Goal: Task Accomplishment & Management: Manage account settings

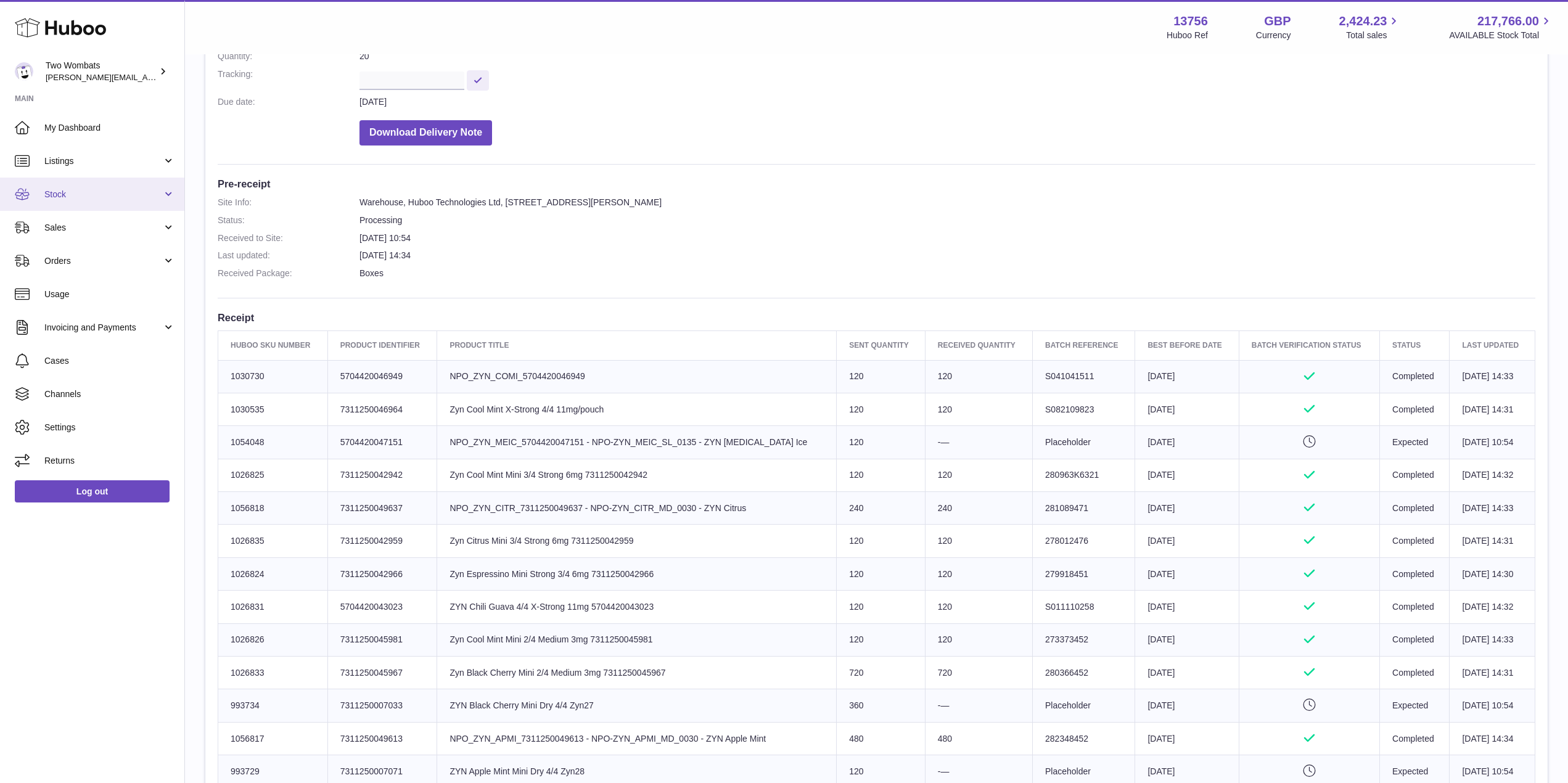
click at [168, 189] on link "Stock" at bounding box center [92, 194] width 184 height 33
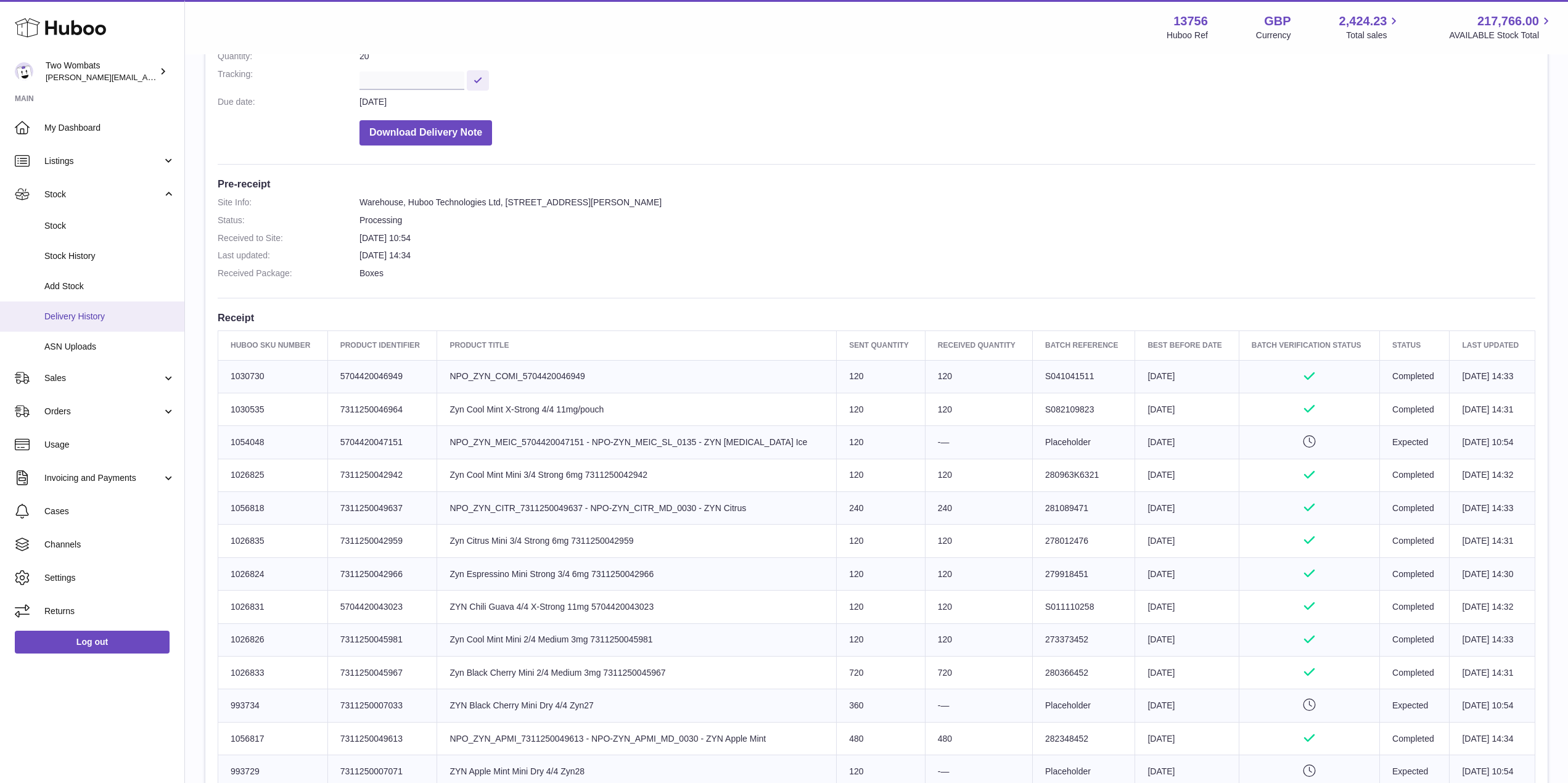
click at [130, 314] on span "Delivery History" at bounding box center [110, 316] width 131 height 11
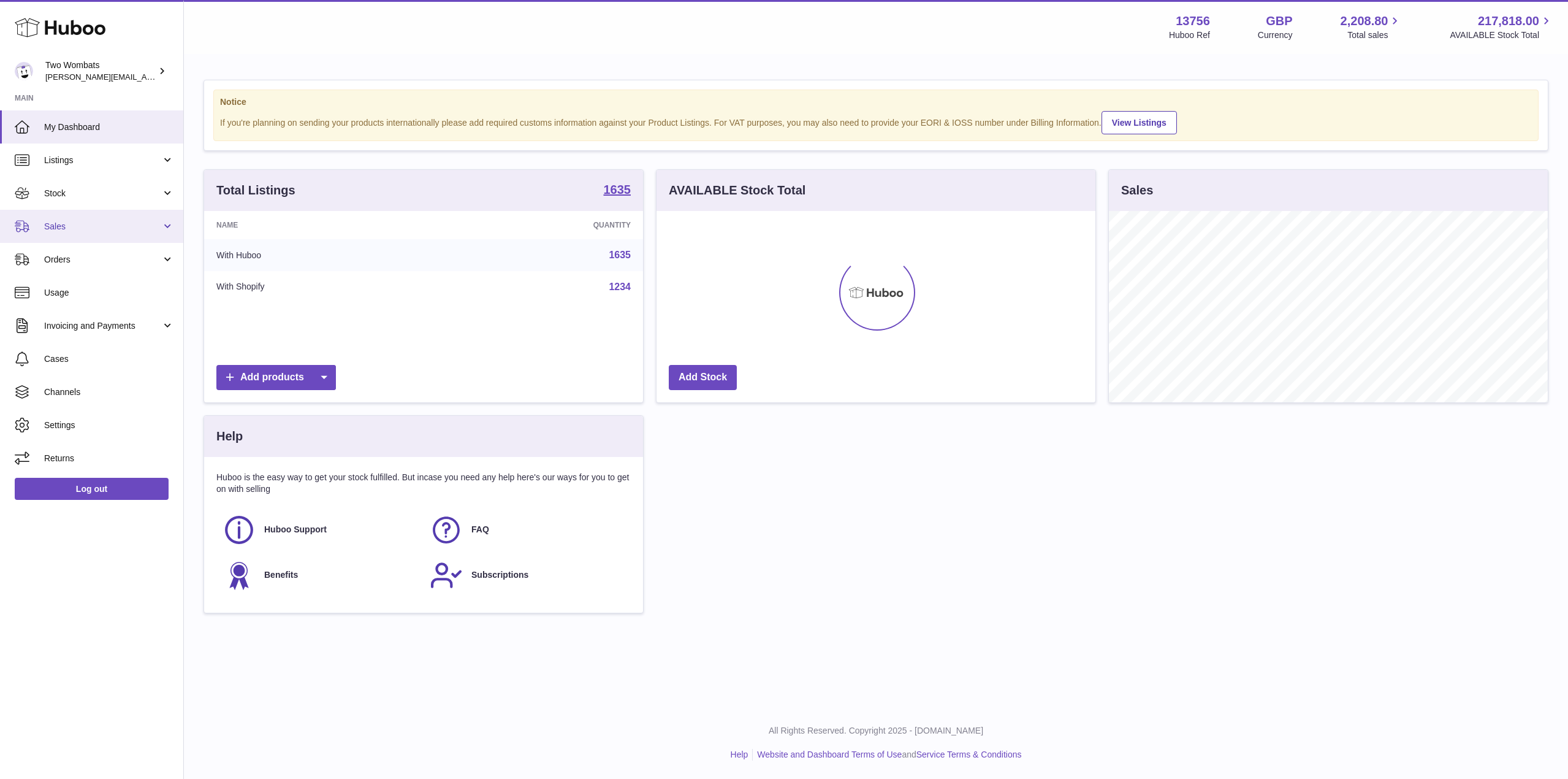
scroll to position [191, 439]
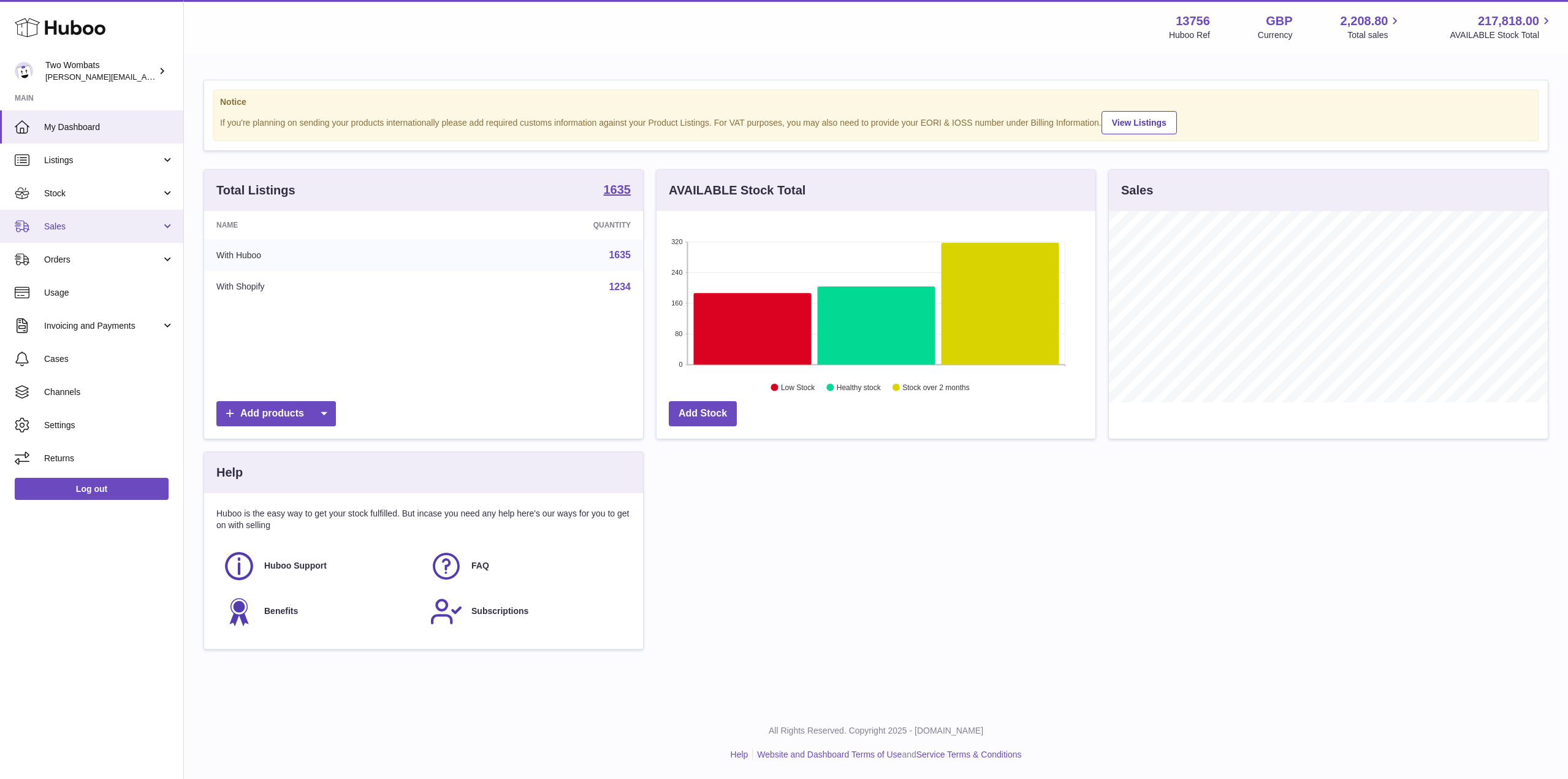
click at [169, 223] on link "Sales" at bounding box center [91, 226] width 183 height 33
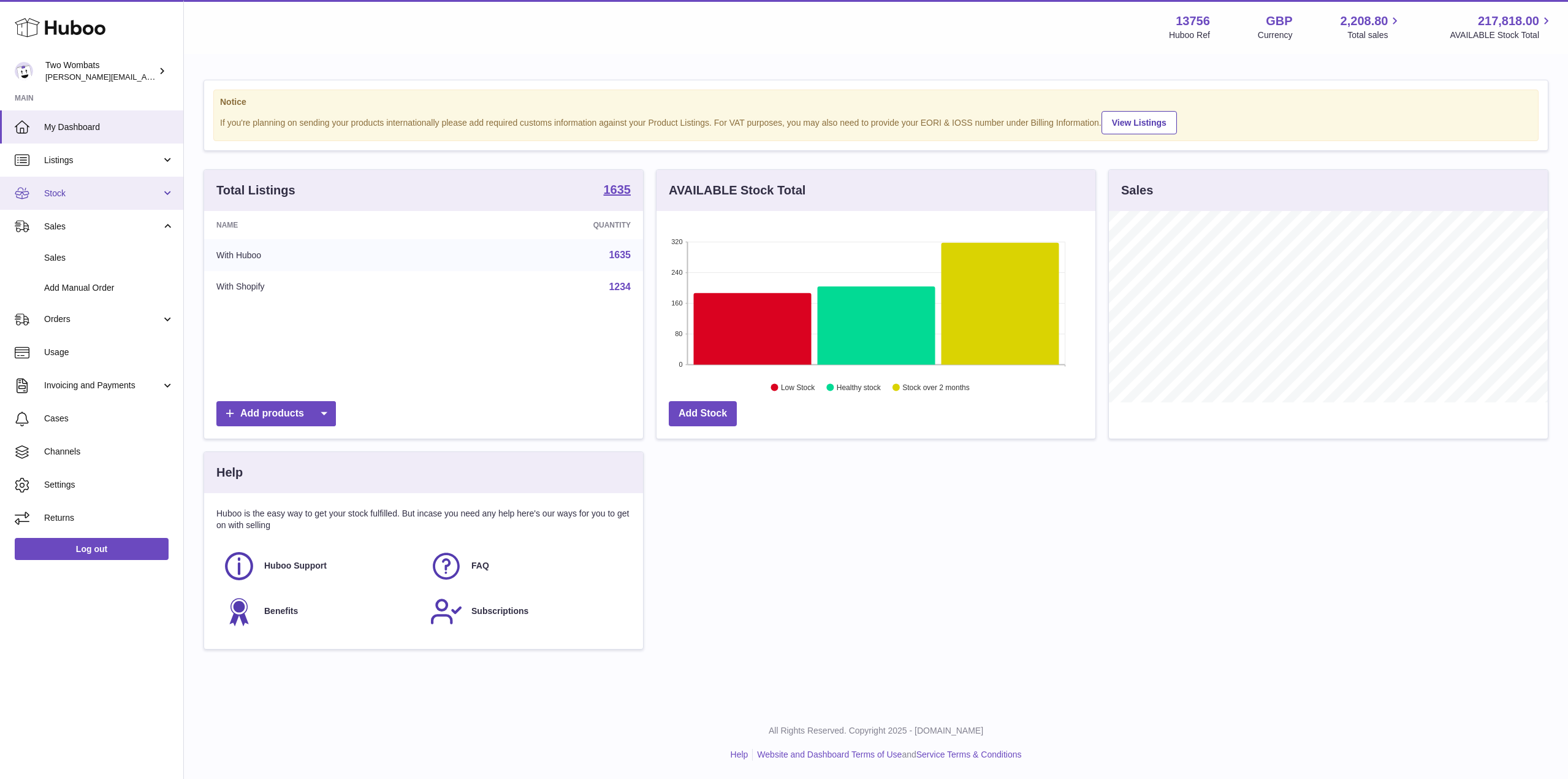
click at [167, 192] on link "Stock" at bounding box center [91, 193] width 183 height 33
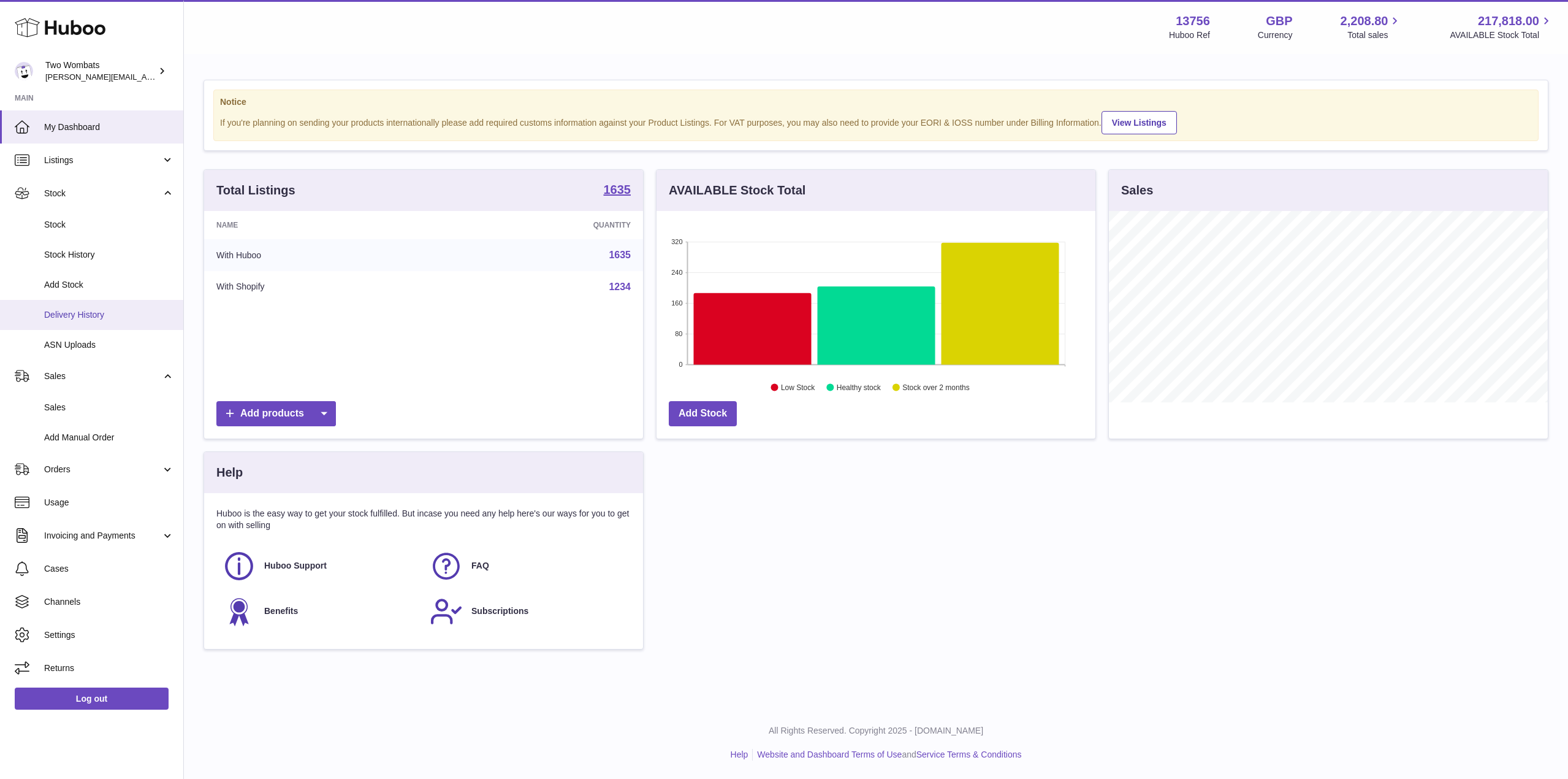
click at [99, 316] on span "Delivery History" at bounding box center [109, 315] width 130 height 11
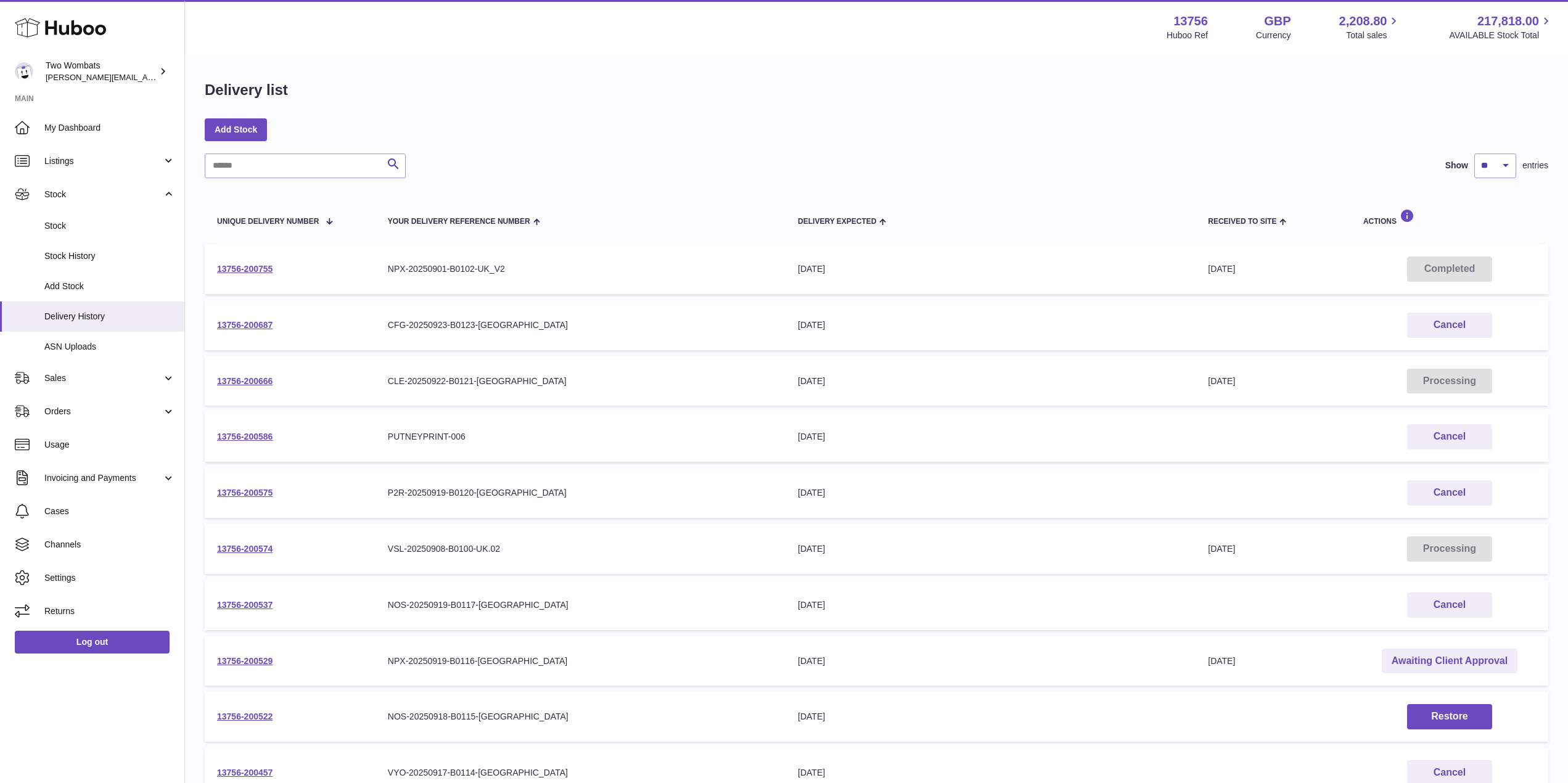
scroll to position [150, 0]
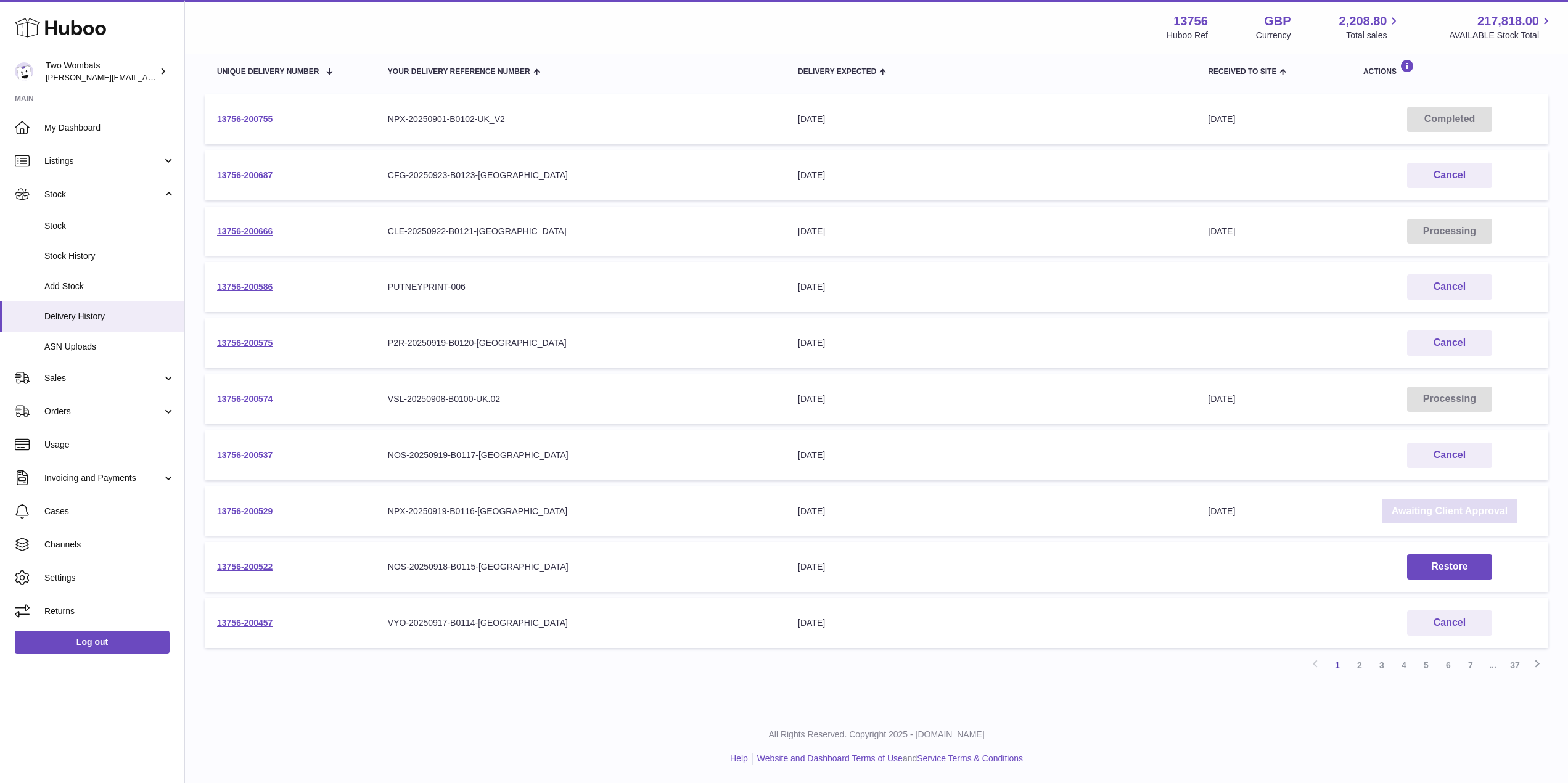
click at [1421, 506] on link "Awaiting Client Approval" at bounding box center [1450, 511] width 136 height 25
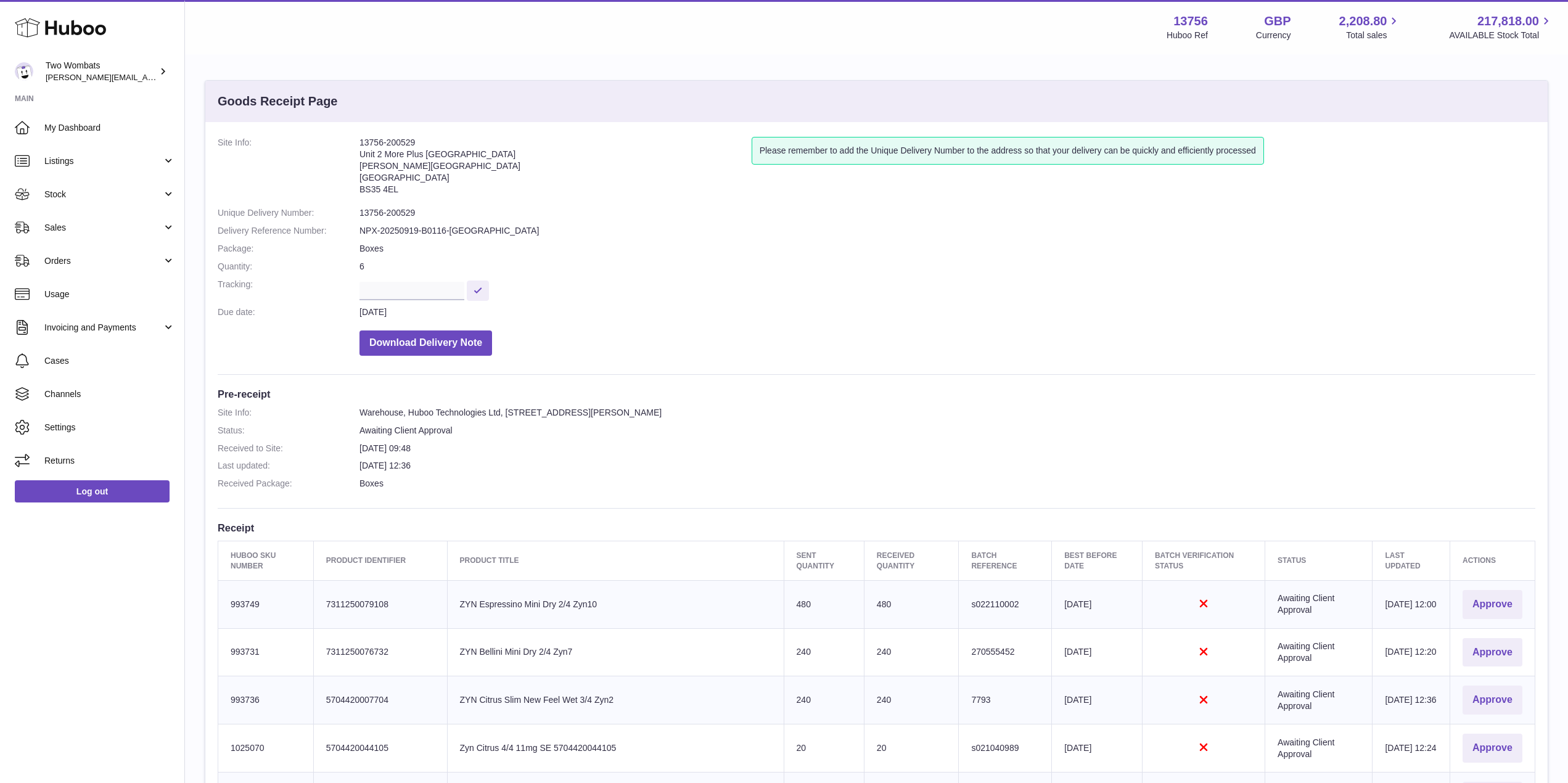
scroll to position [311, 0]
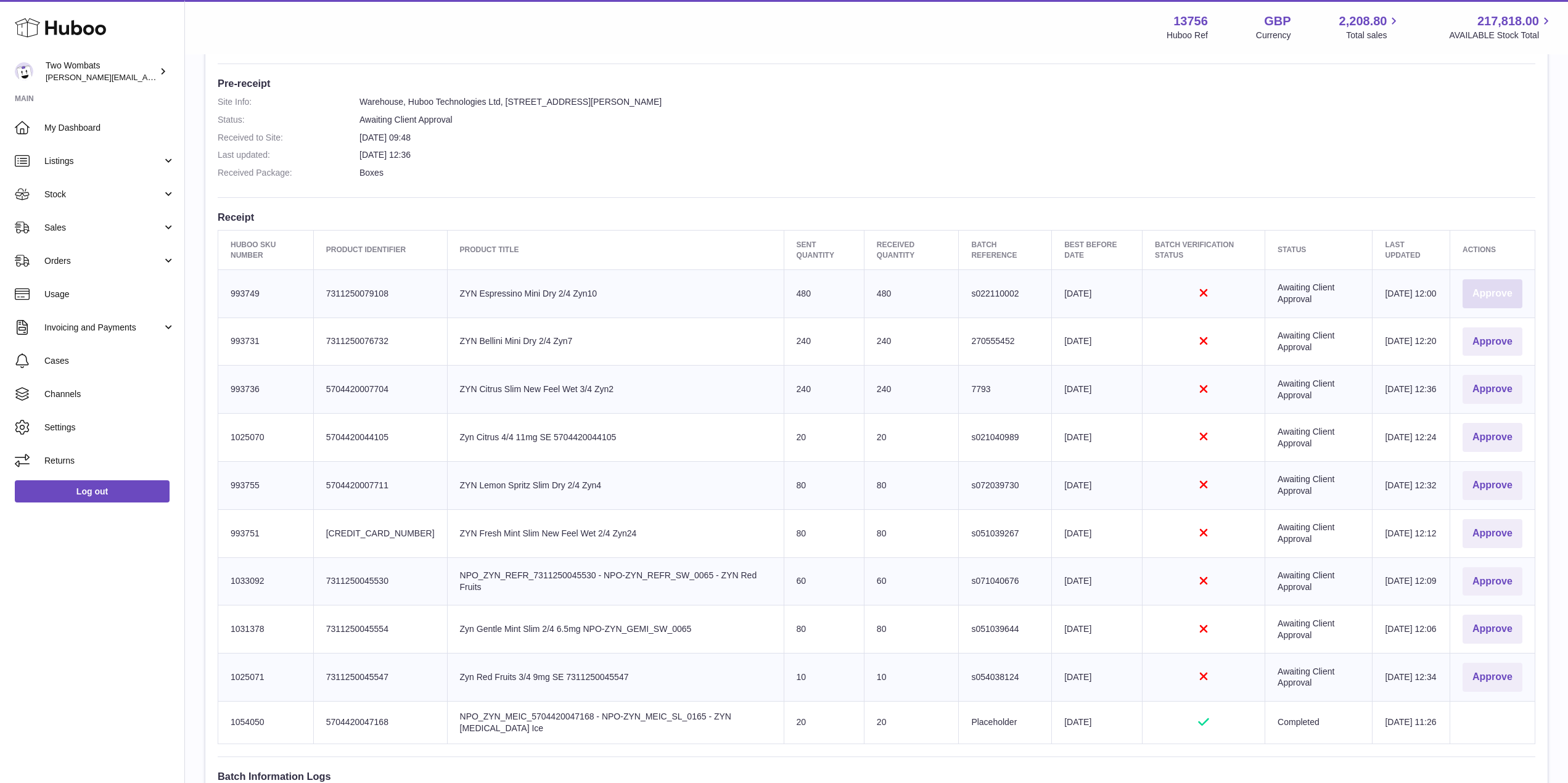
click at [1518, 299] on button "Approve" at bounding box center [1493, 294] width 60 height 29
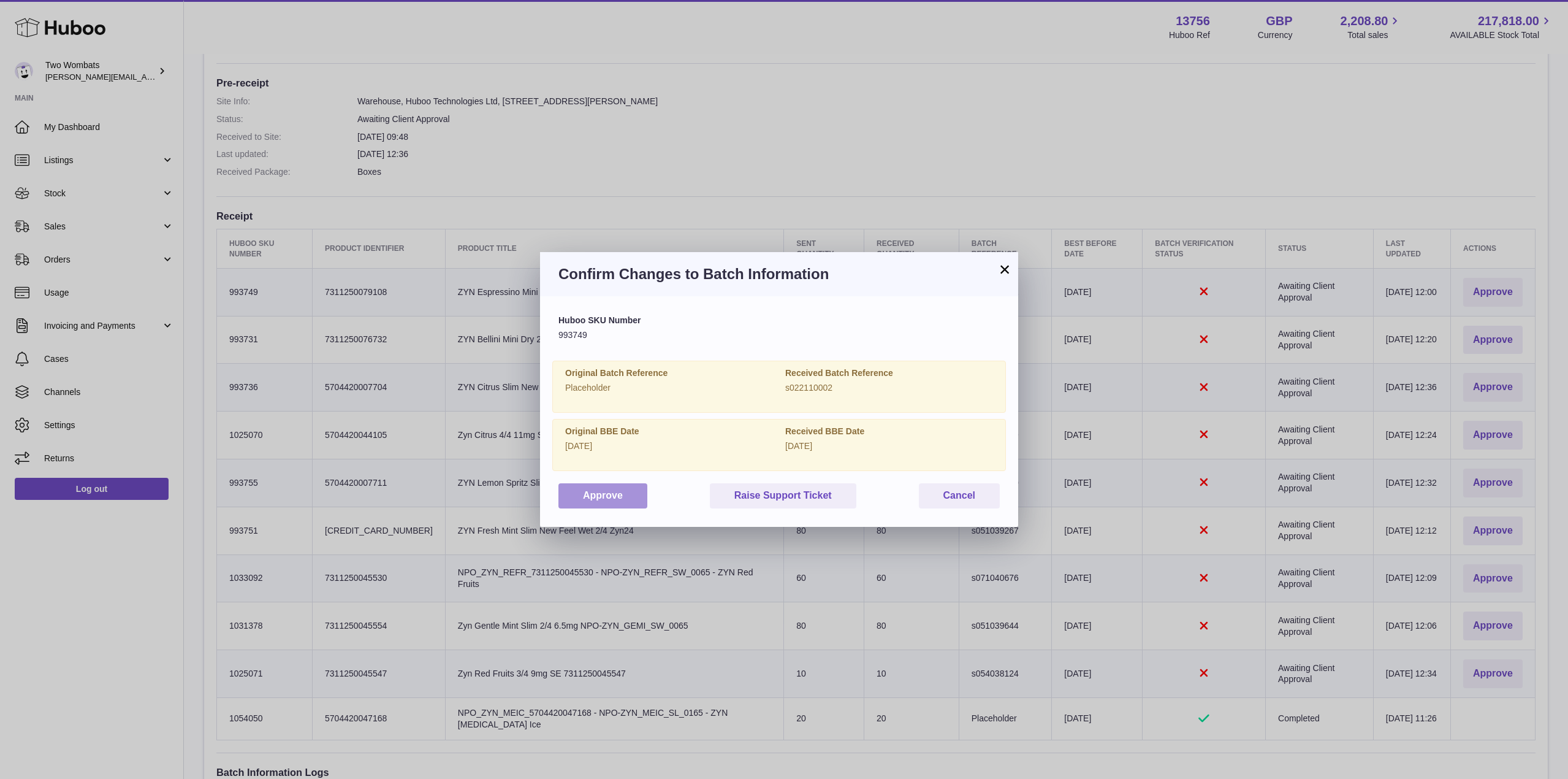
click at [611, 488] on button "Approve" at bounding box center [603, 496] width 89 height 25
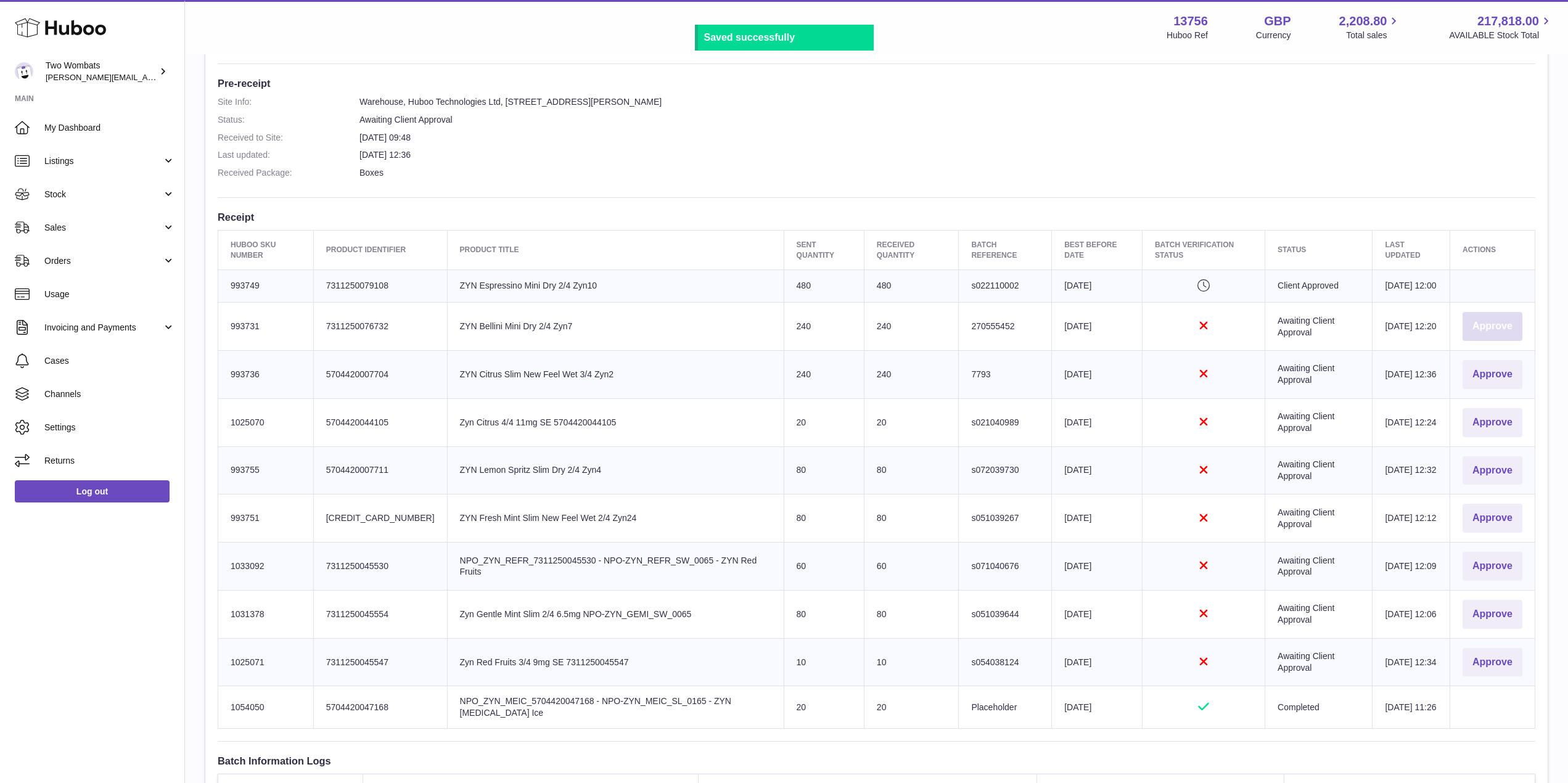
click at [1490, 340] on button "Approve" at bounding box center [1493, 326] width 60 height 29
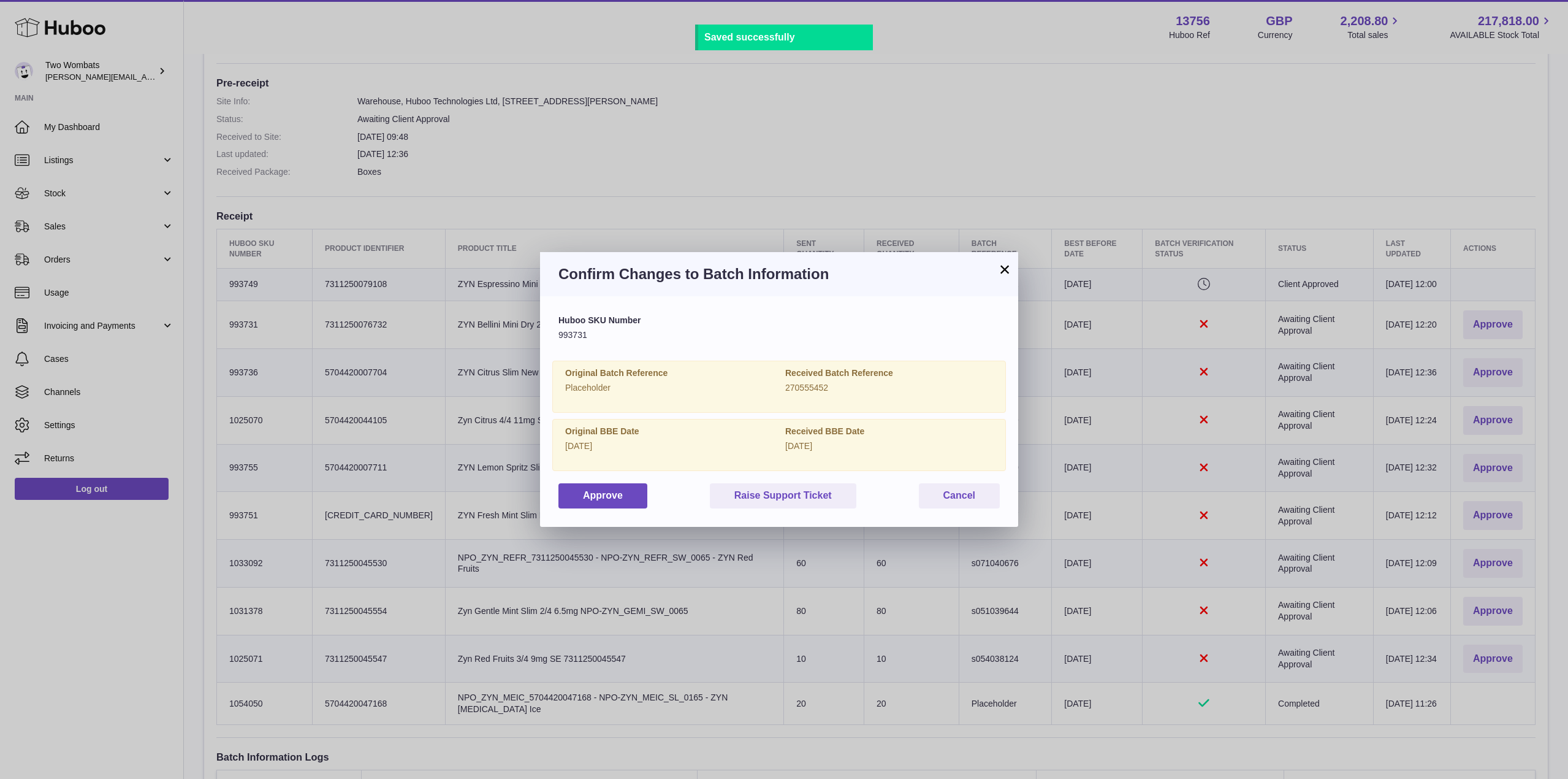
click at [598, 513] on div "Huboo SKU Number 993731 Original Batch Reference Placeholder Received Batch Ref…" at bounding box center [779, 411] width 479 height 230
click at [606, 504] on button "Approve" at bounding box center [603, 496] width 89 height 25
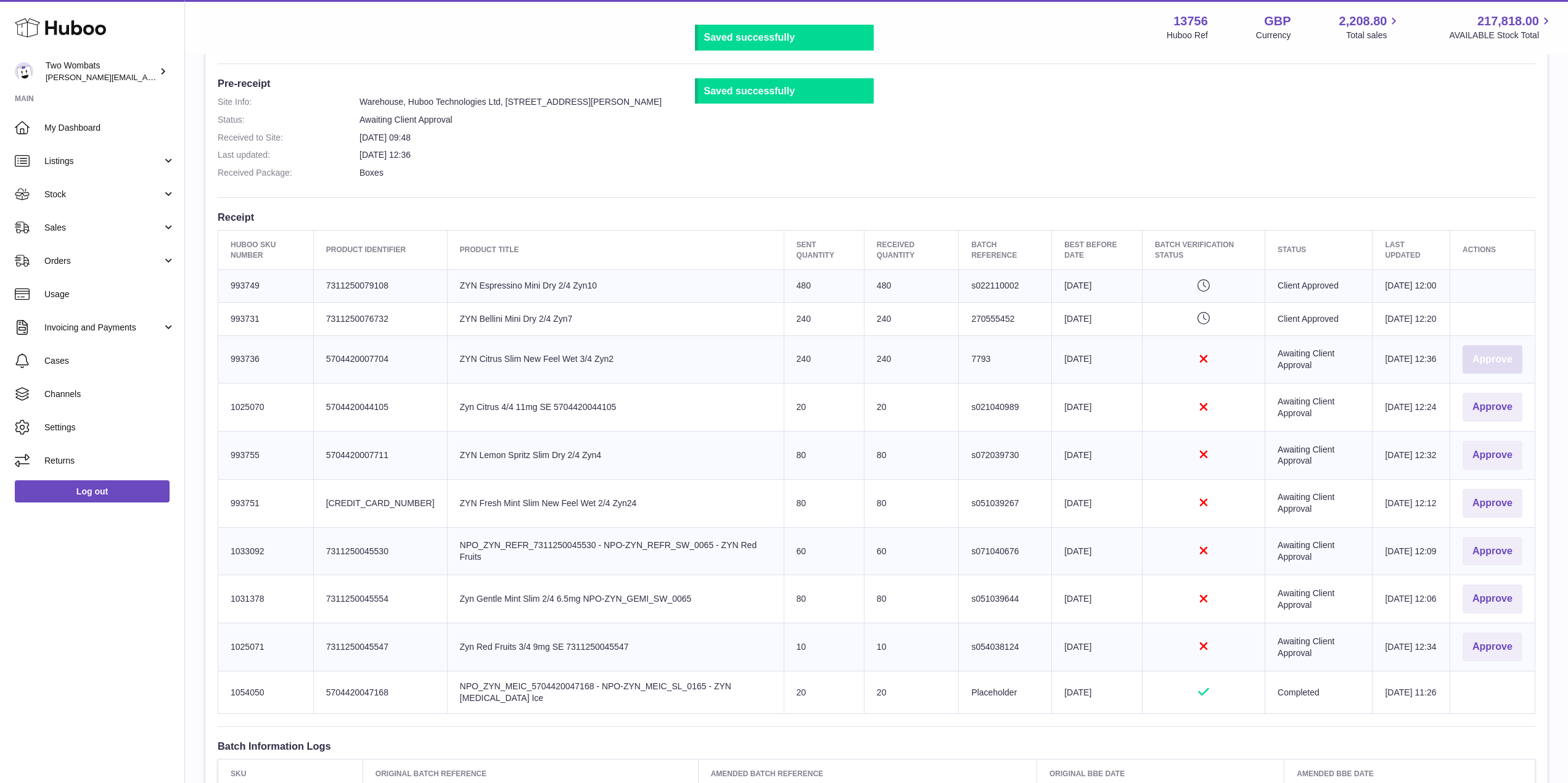
click at [1510, 374] on button "Approve" at bounding box center [1493, 359] width 60 height 29
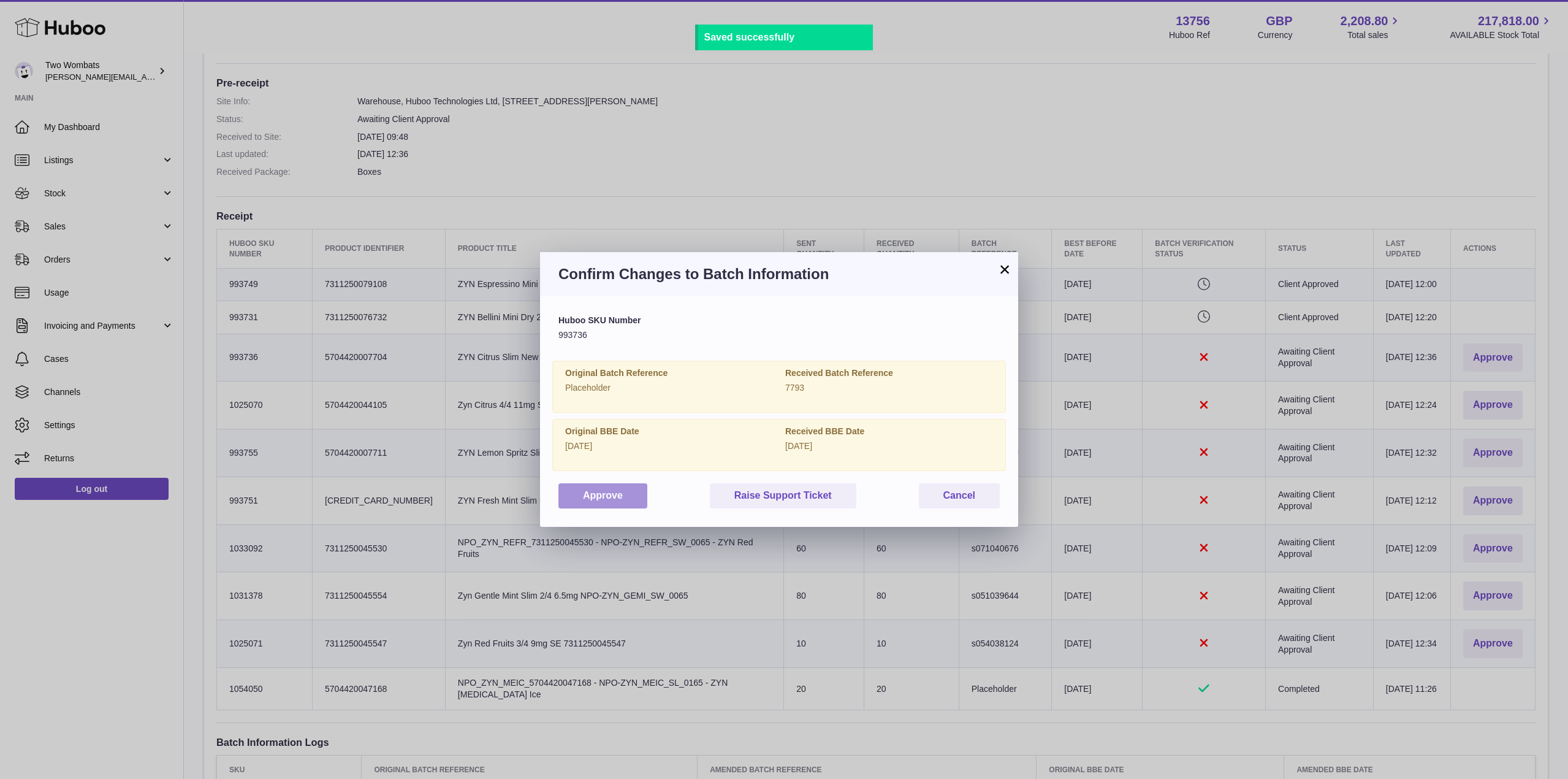
click at [593, 499] on button "Approve" at bounding box center [603, 496] width 89 height 25
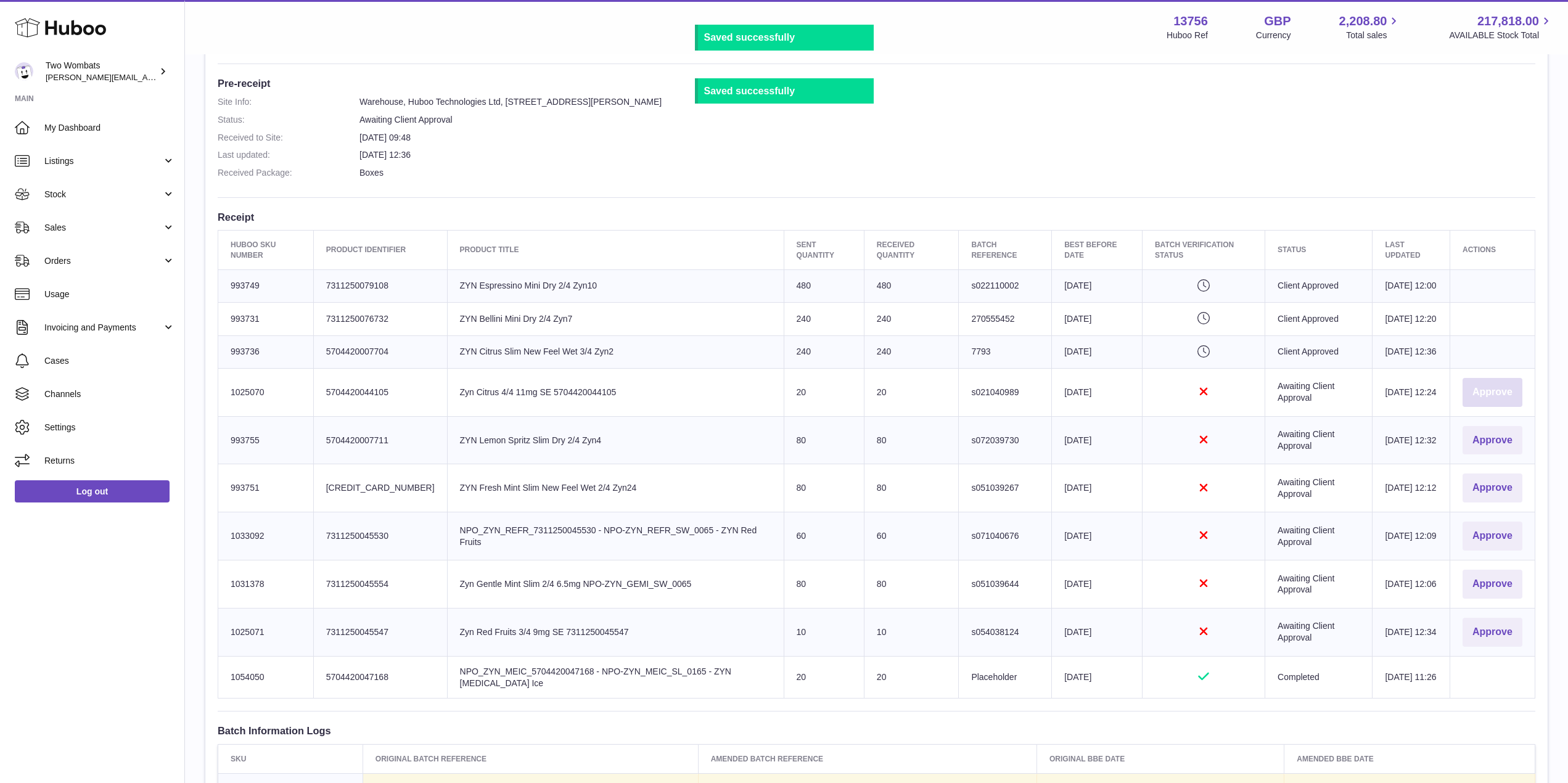
click at [1480, 407] on button "Approve" at bounding box center [1493, 393] width 60 height 29
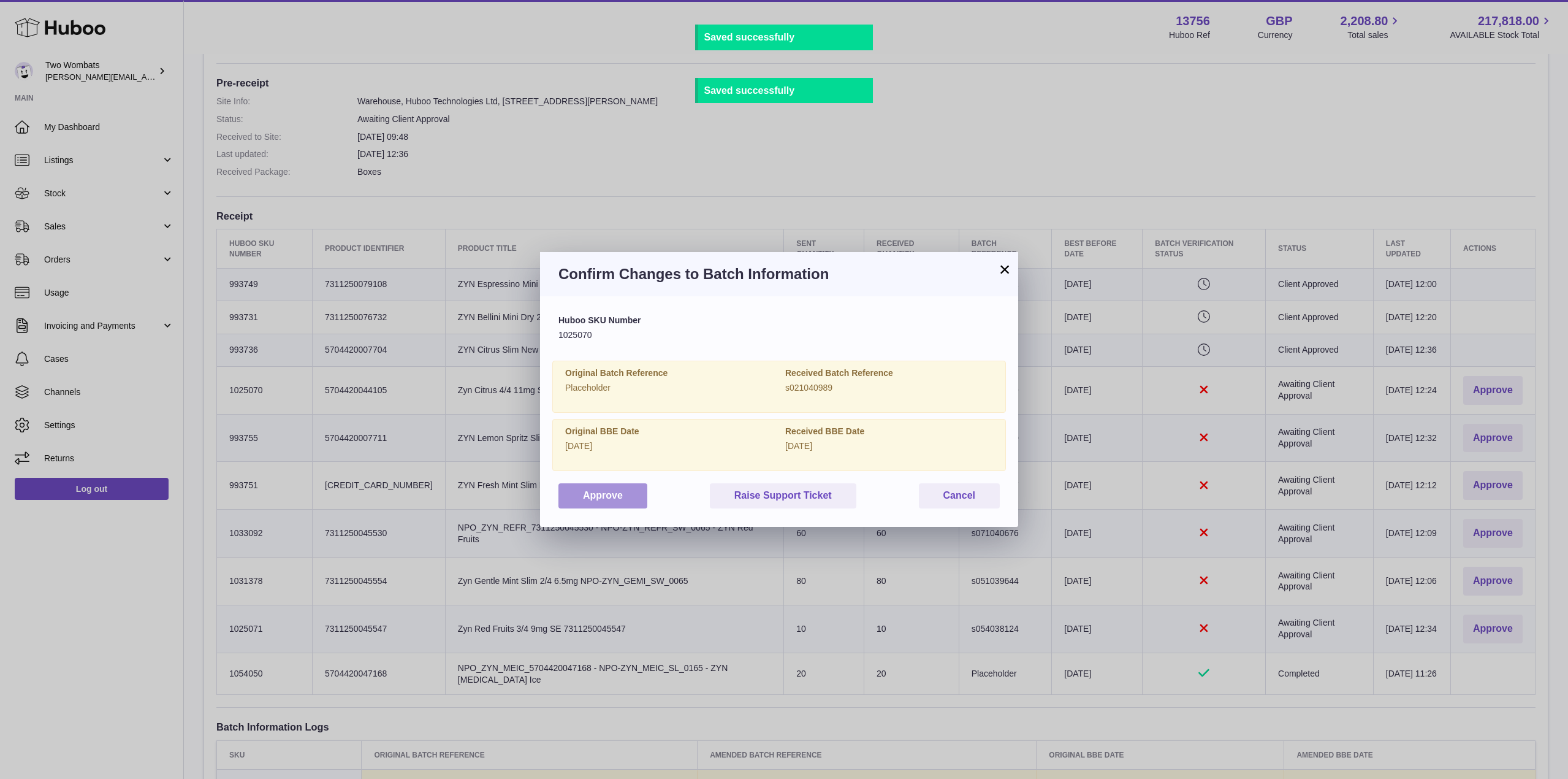
click at [602, 505] on button "Approve" at bounding box center [603, 496] width 89 height 25
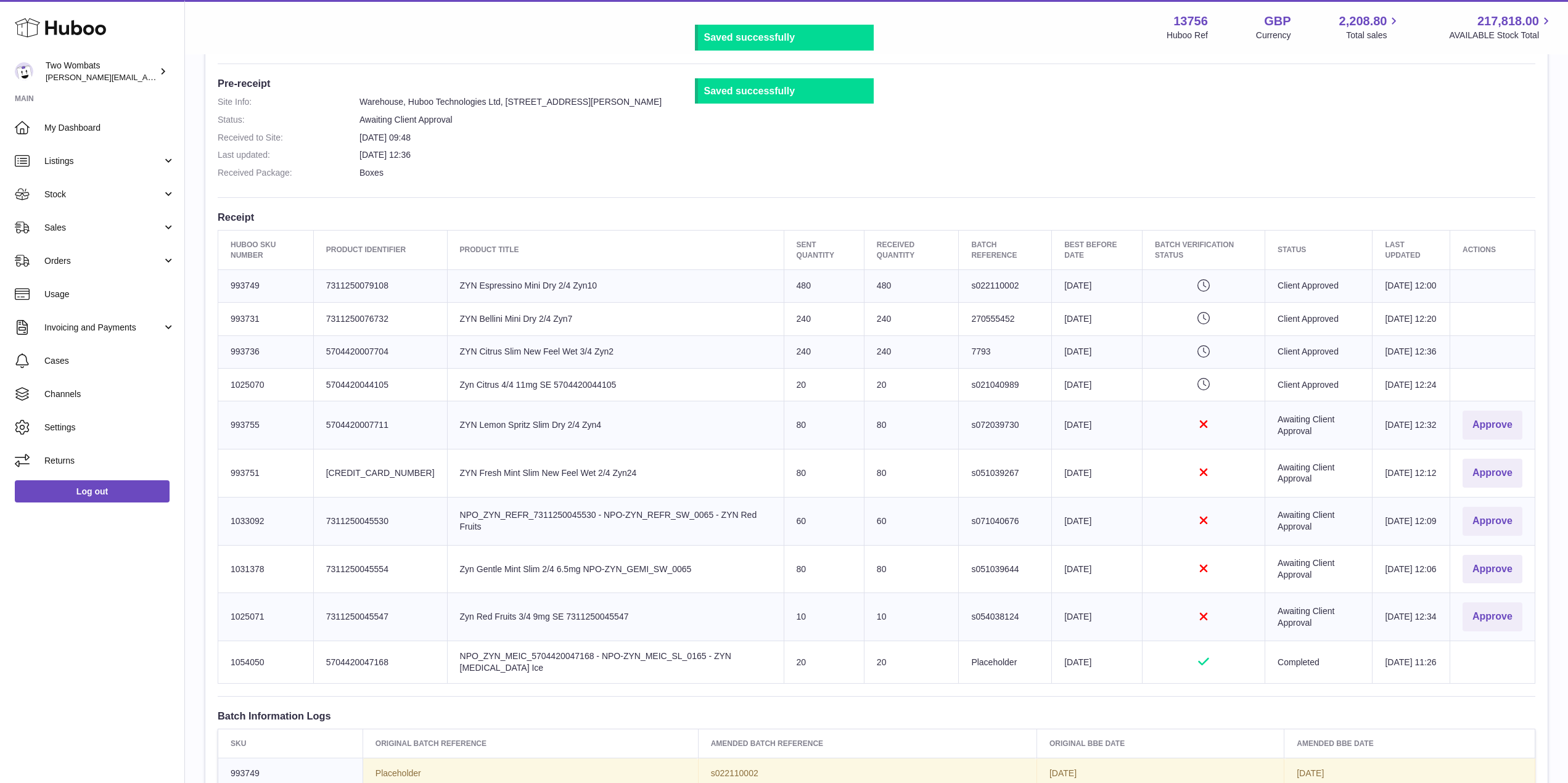
click at [1459, 450] on td "Actions Approve" at bounding box center [1493, 425] width 85 height 48
click at [1504, 440] on button "Approve" at bounding box center [1493, 425] width 60 height 29
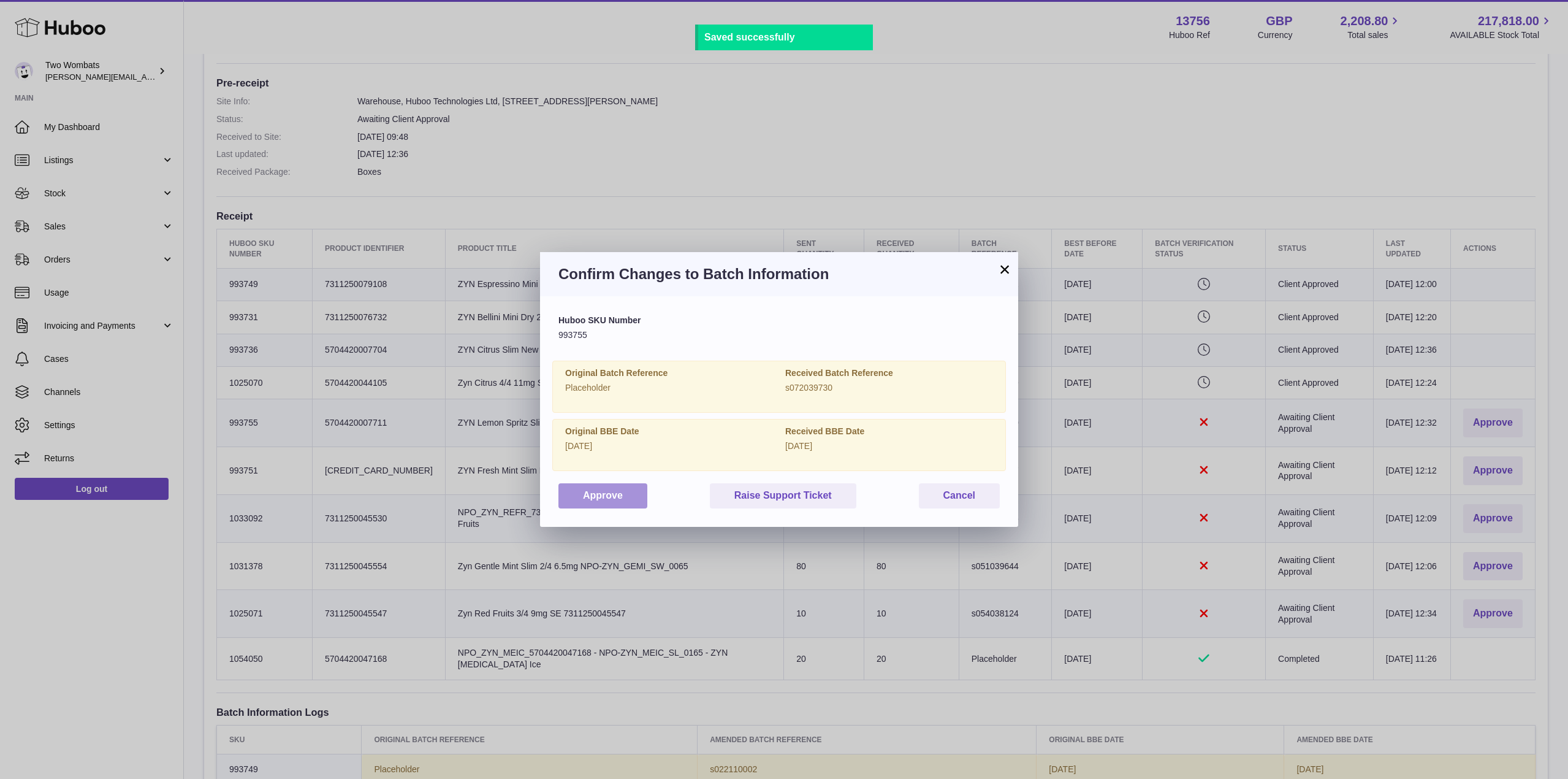
click at [610, 498] on button "Approve" at bounding box center [603, 496] width 89 height 25
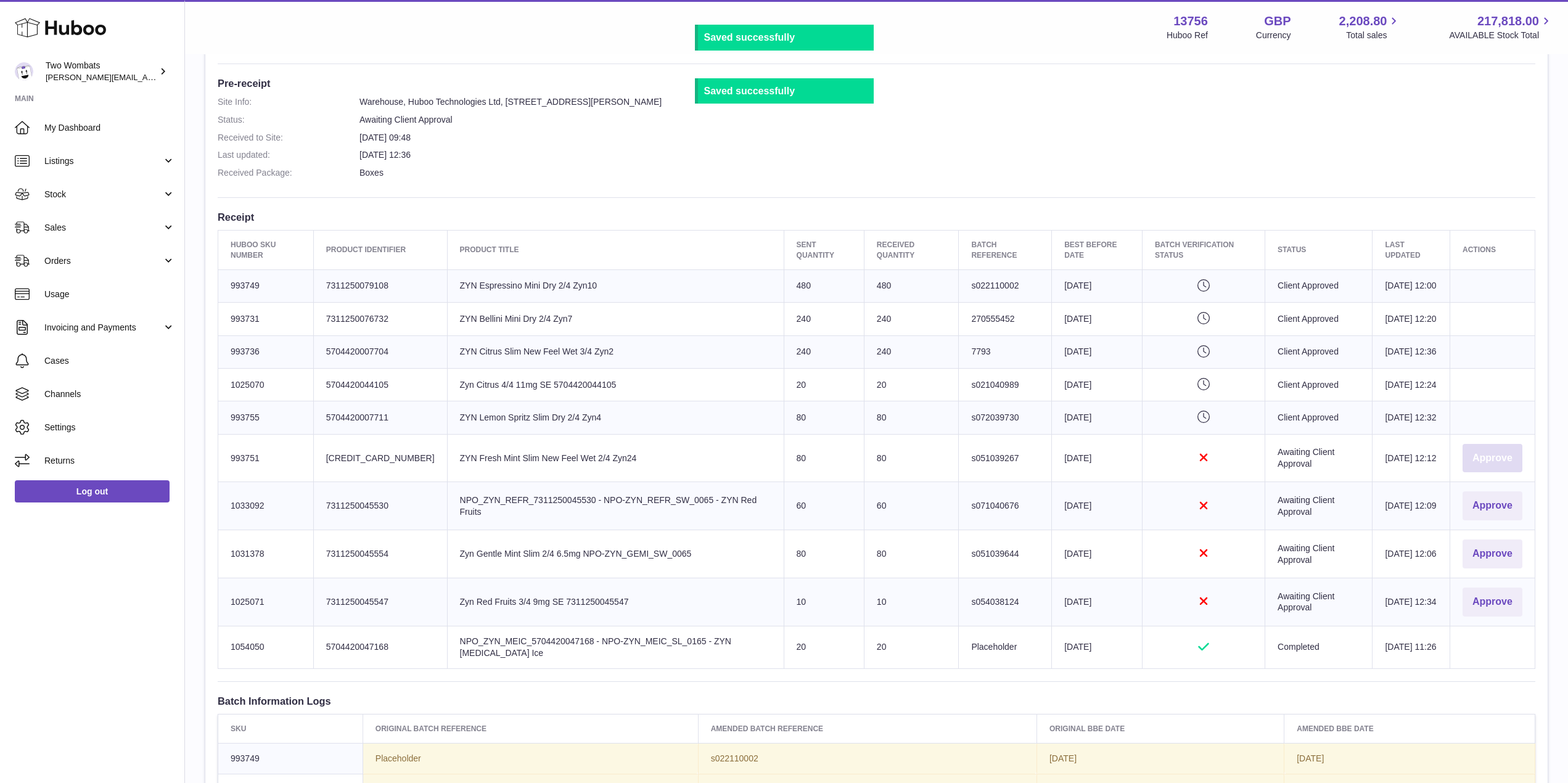
click at [1482, 473] on button "Approve" at bounding box center [1493, 458] width 60 height 29
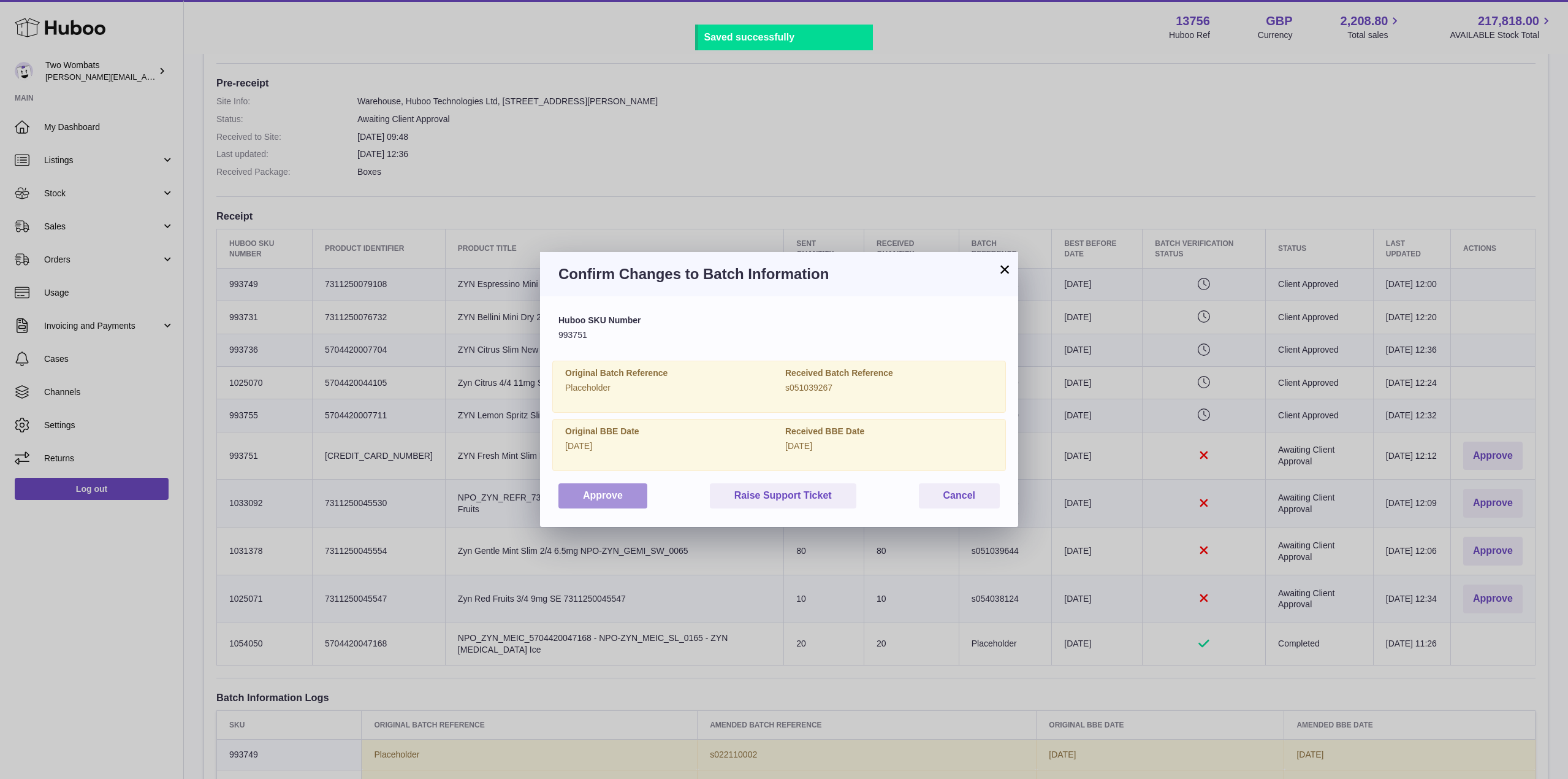
click at [583, 493] on button "Approve" at bounding box center [603, 496] width 89 height 25
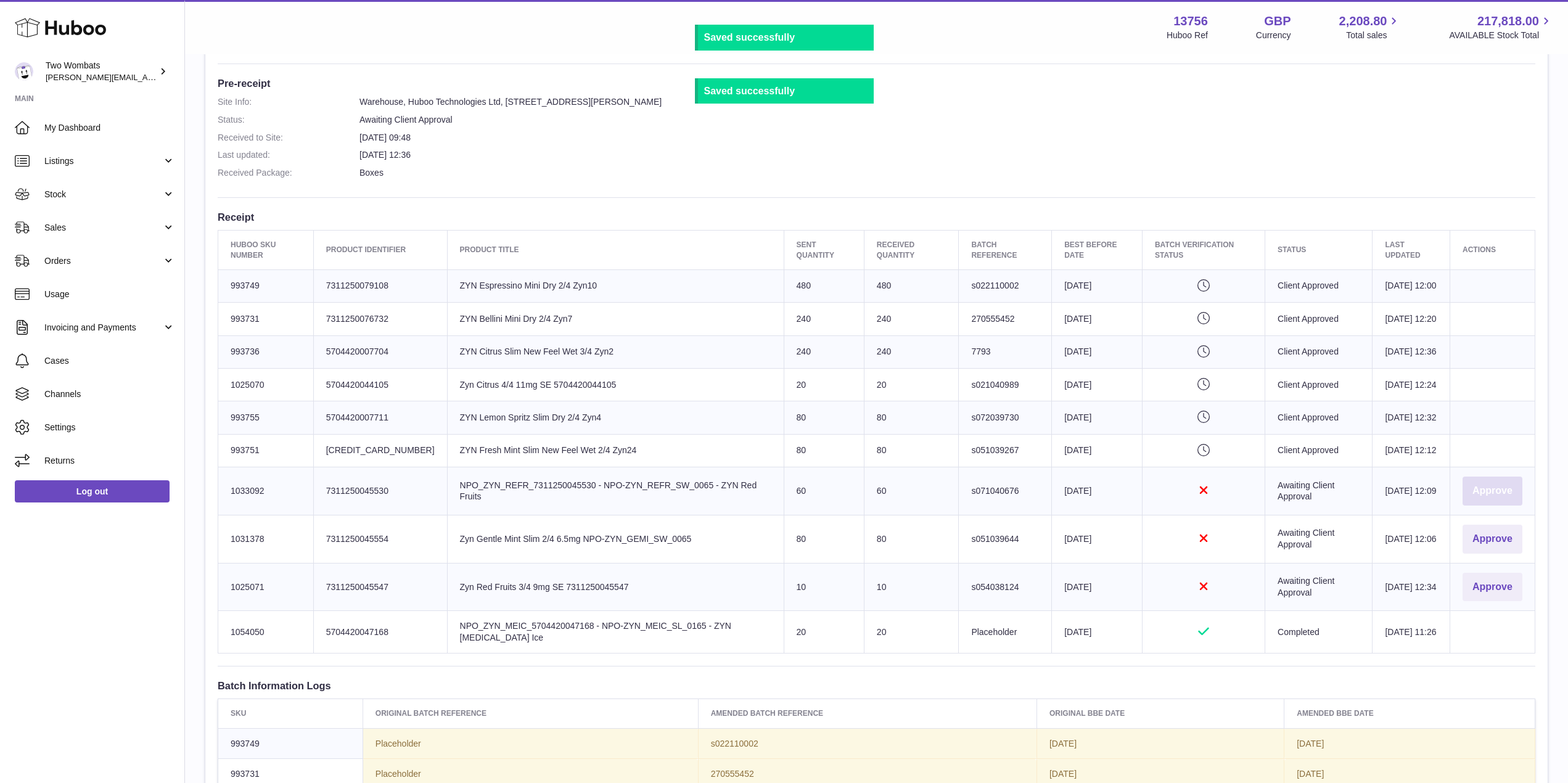
click at [1482, 506] on button "Approve" at bounding box center [1493, 491] width 60 height 29
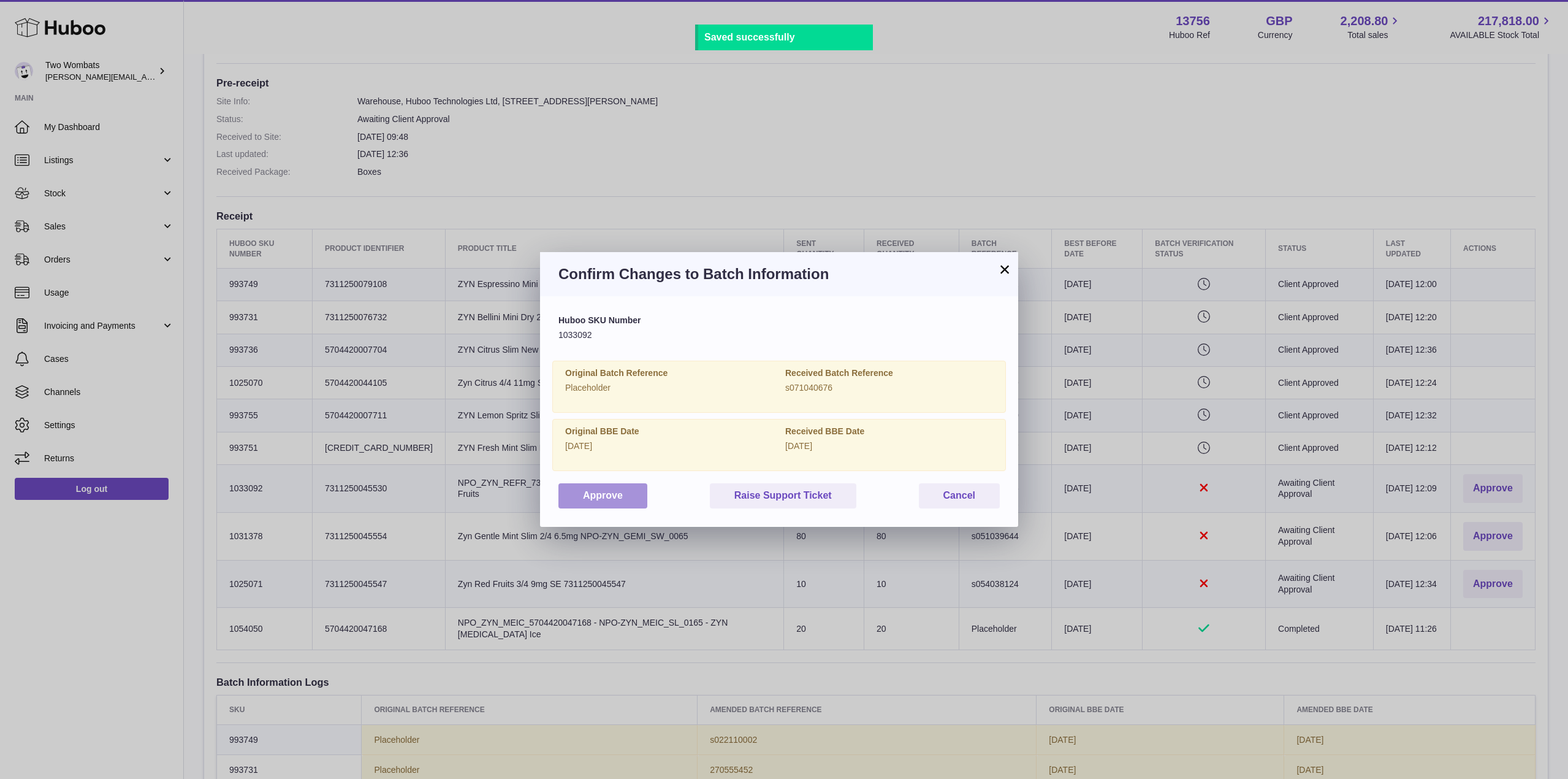
click at [605, 493] on button "Approve" at bounding box center [603, 496] width 89 height 25
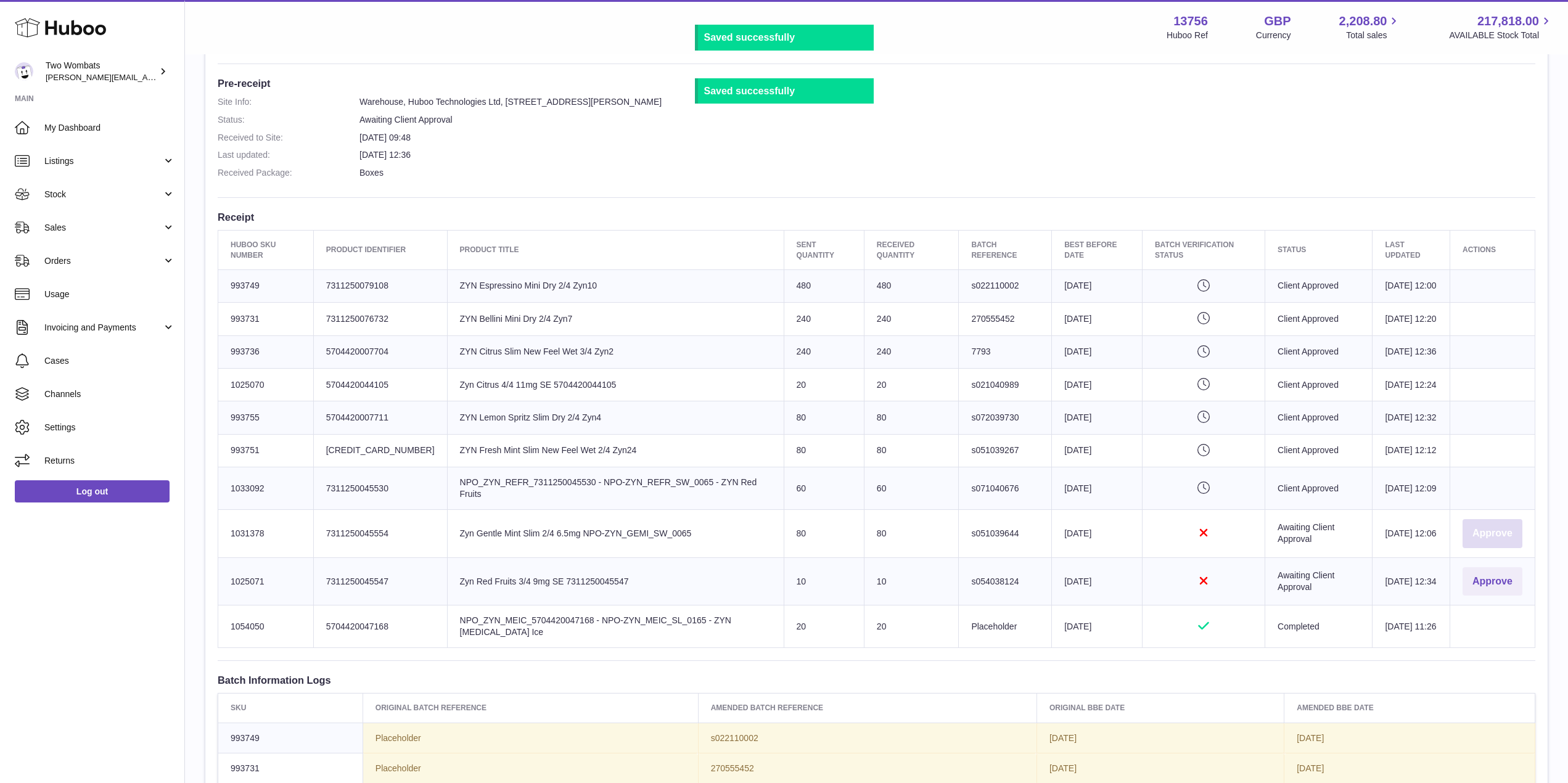
click at [1496, 548] on button "Approve" at bounding box center [1493, 534] width 60 height 29
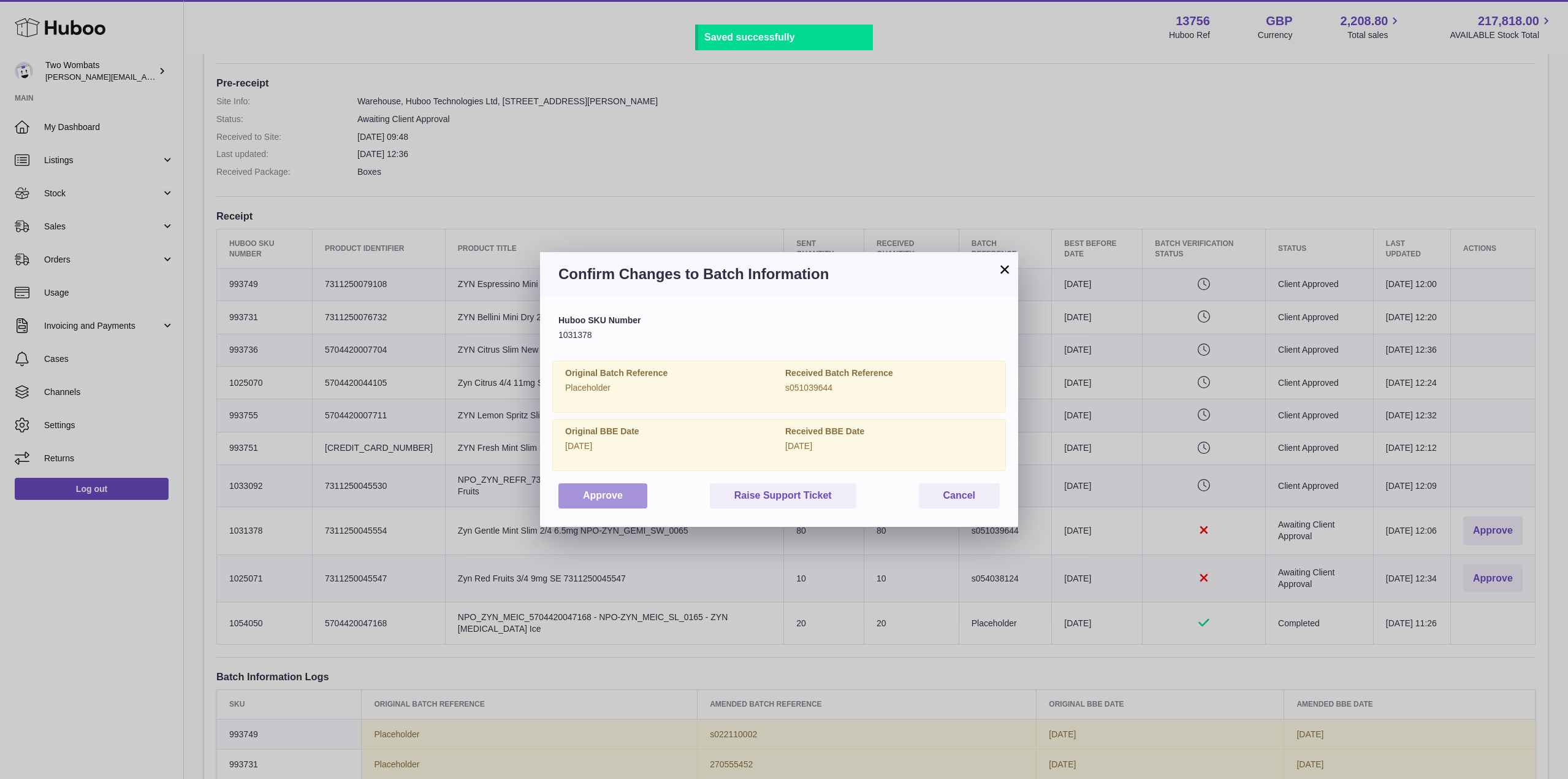
click at [630, 500] on button "Approve" at bounding box center [603, 496] width 89 height 25
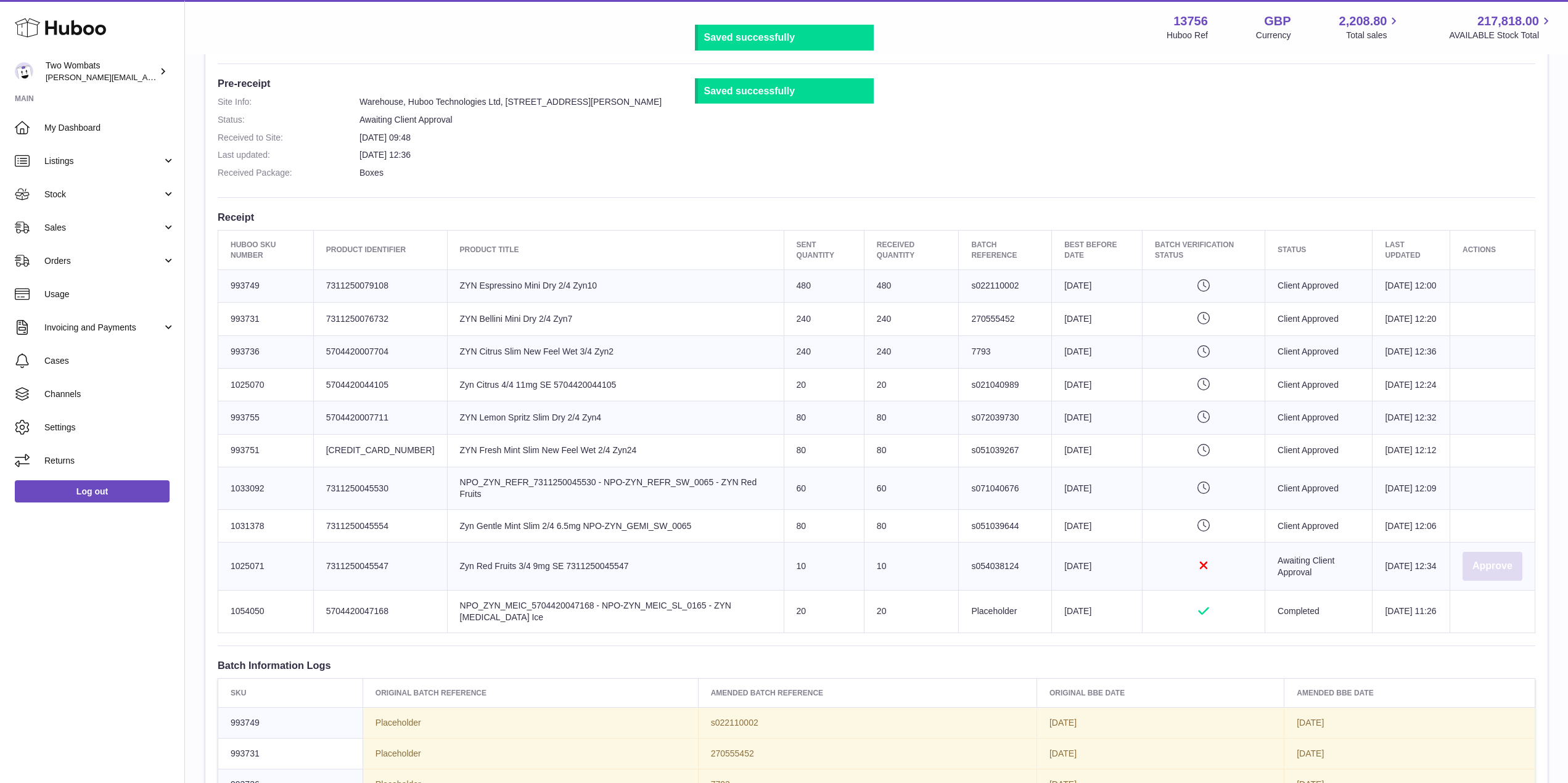
click at [1490, 581] on button "Approve" at bounding box center [1493, 566] width 60 height 29
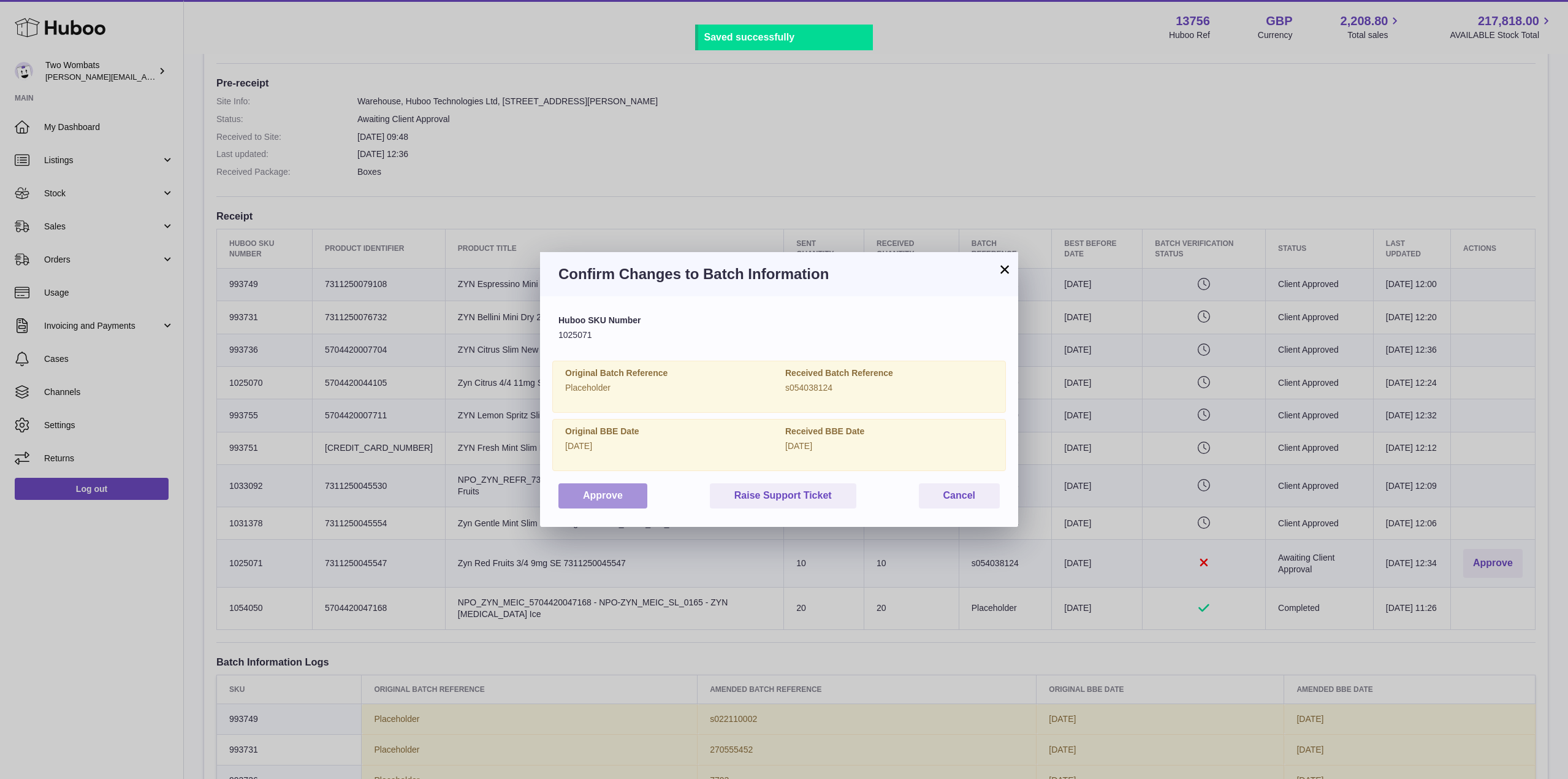
click at [588, 499] on button "Approve" at bounding box center [603, 496] width 89 height 25
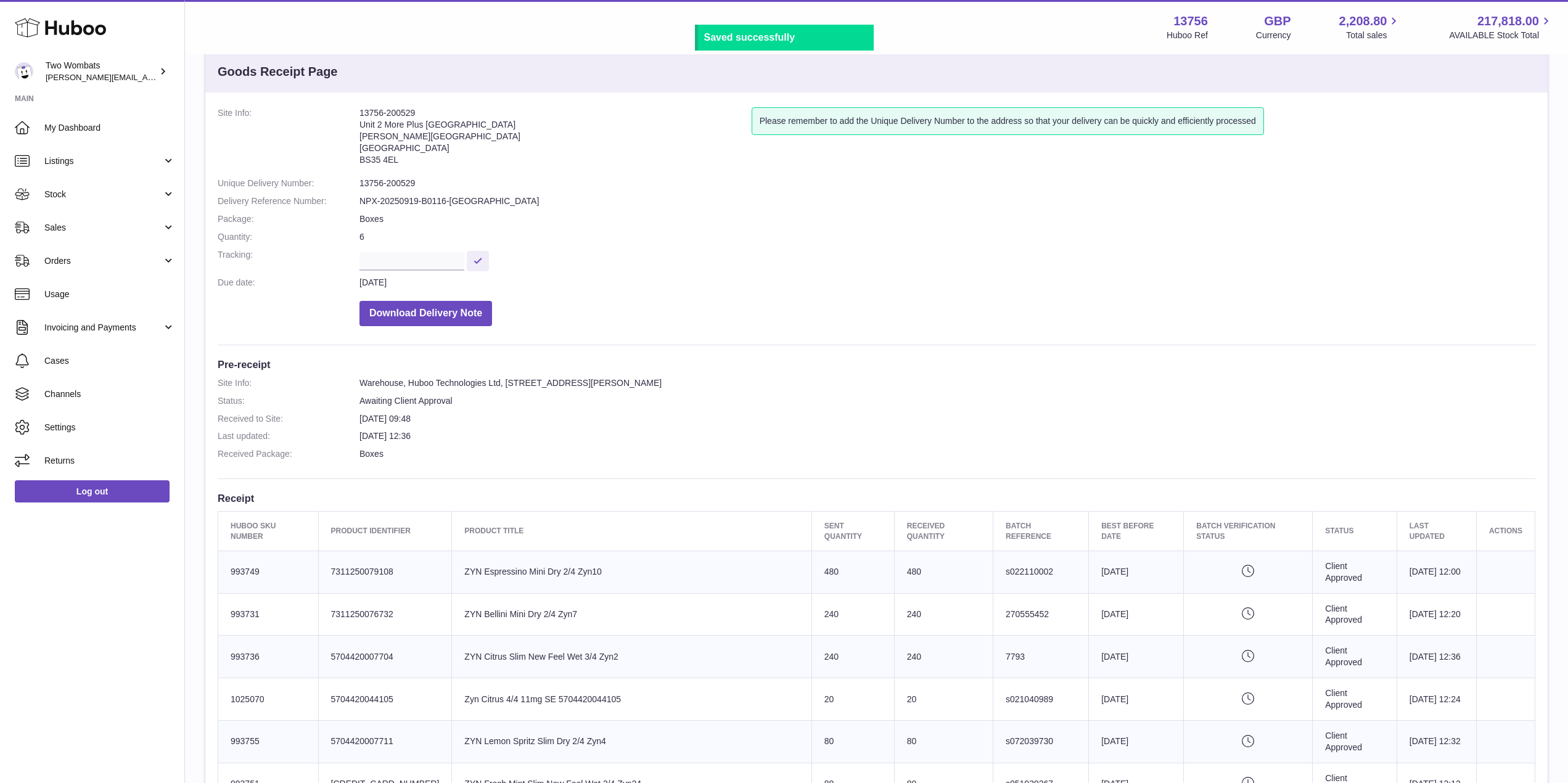
scroll to position [30, 0]
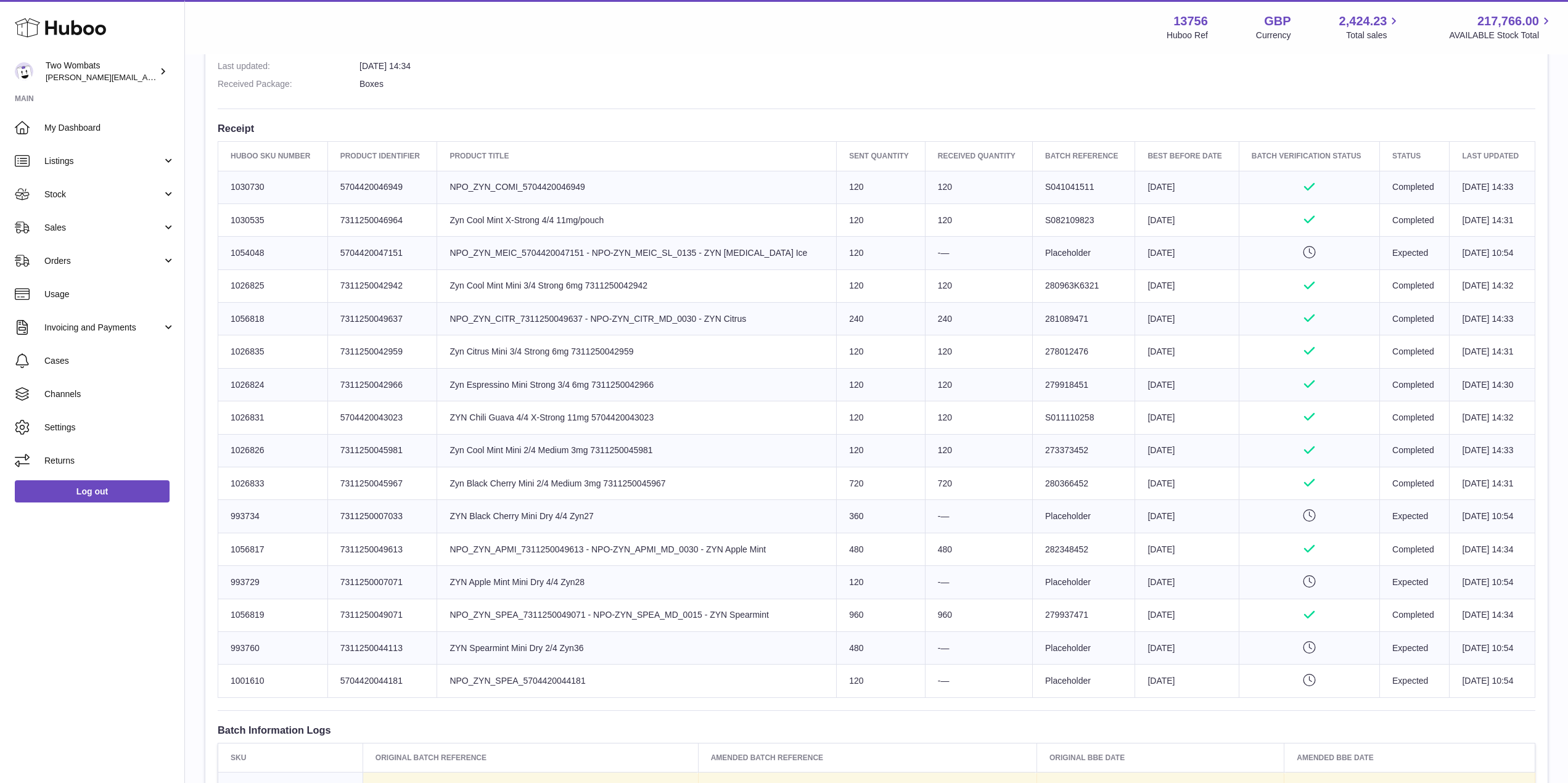
scroll to position [402, 0]
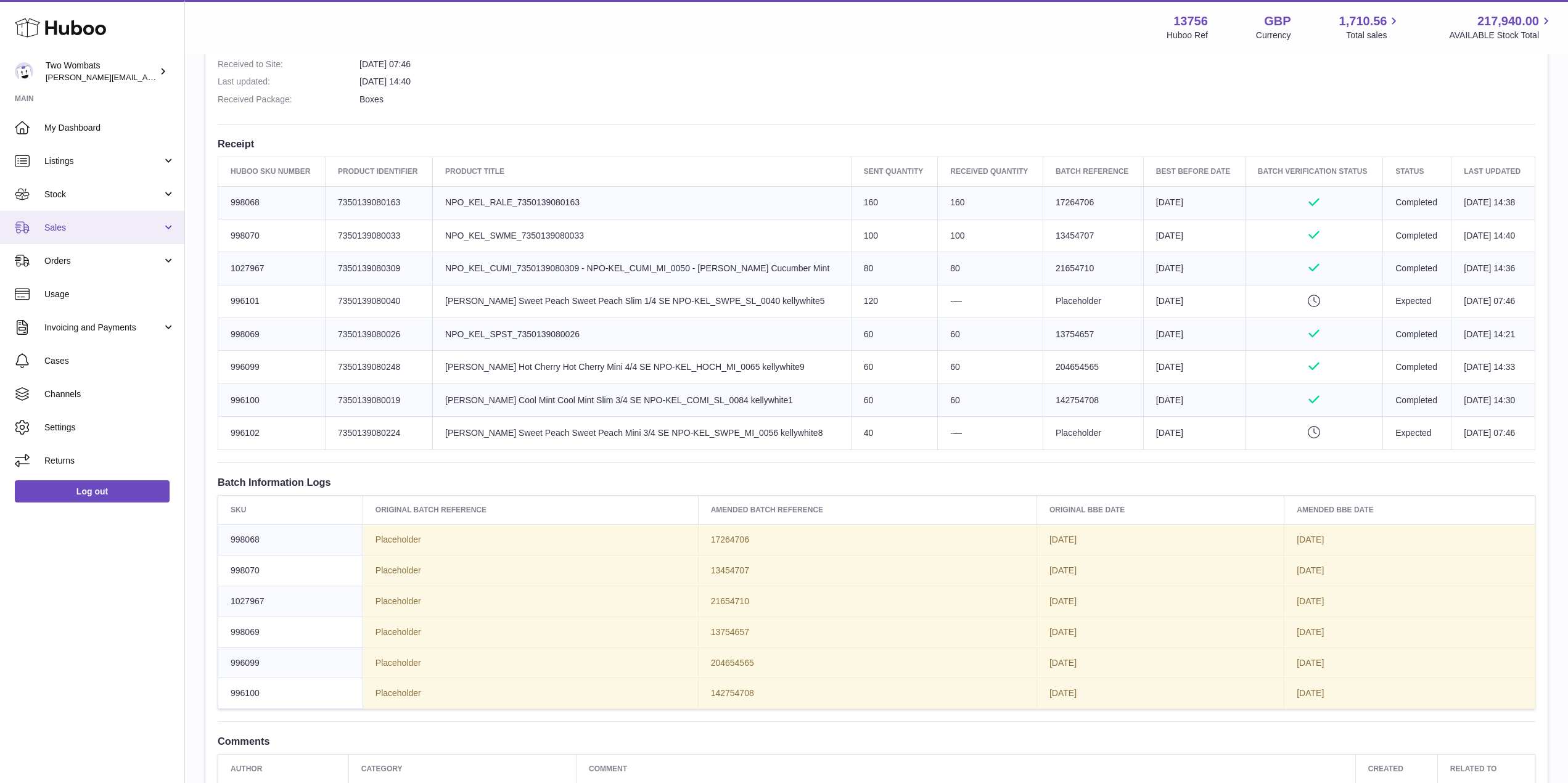
click at [171, 223] on link "Sales" at bounding box center [92, 227] width 184 height 33
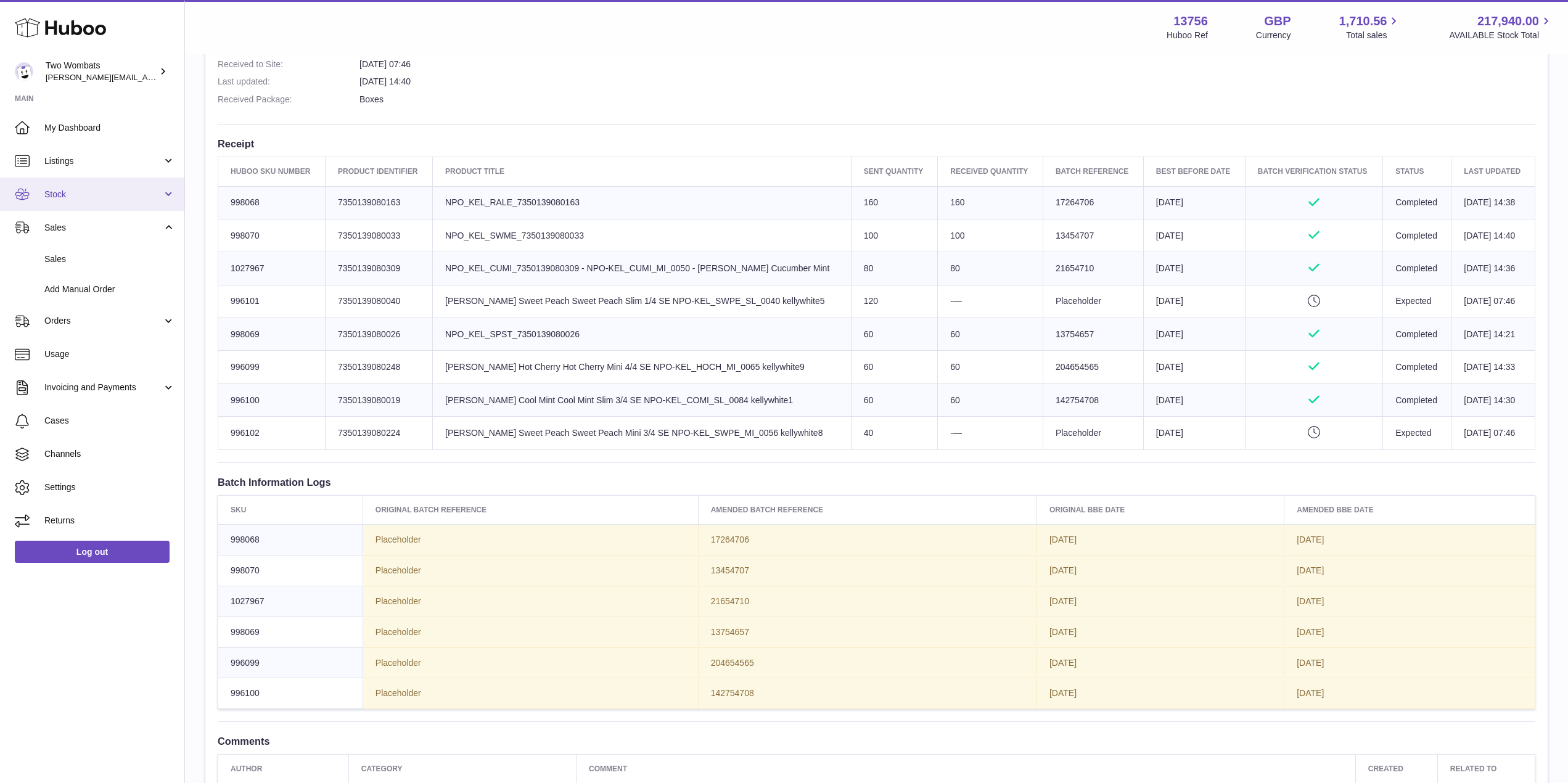
click at [170, 188] on link "Stock" at bounding box center [92, 194] width 184 height 33
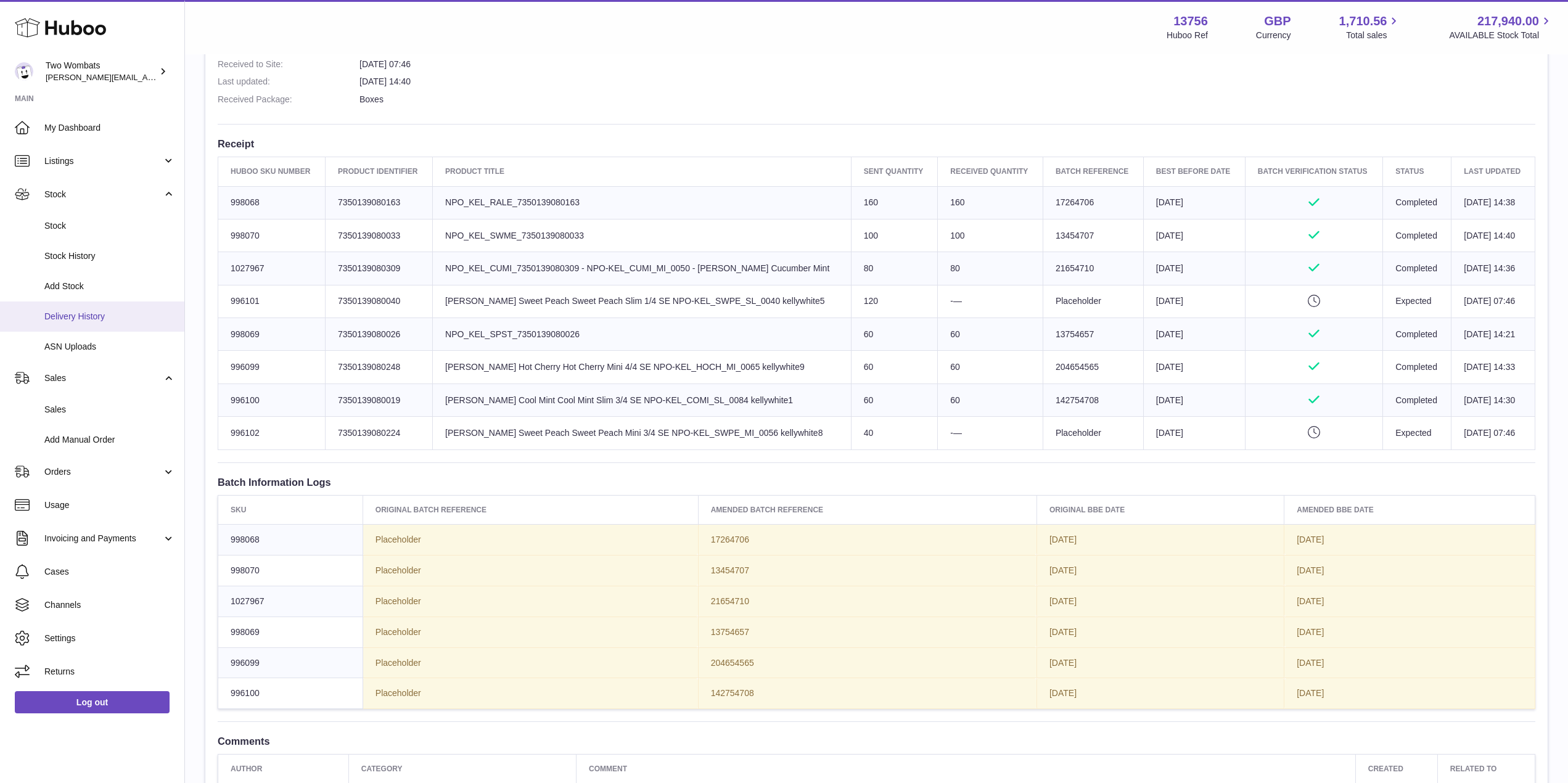
click at [118, 313] on span "Delivery History" at bounding box center [110, 316] width 131 height 11
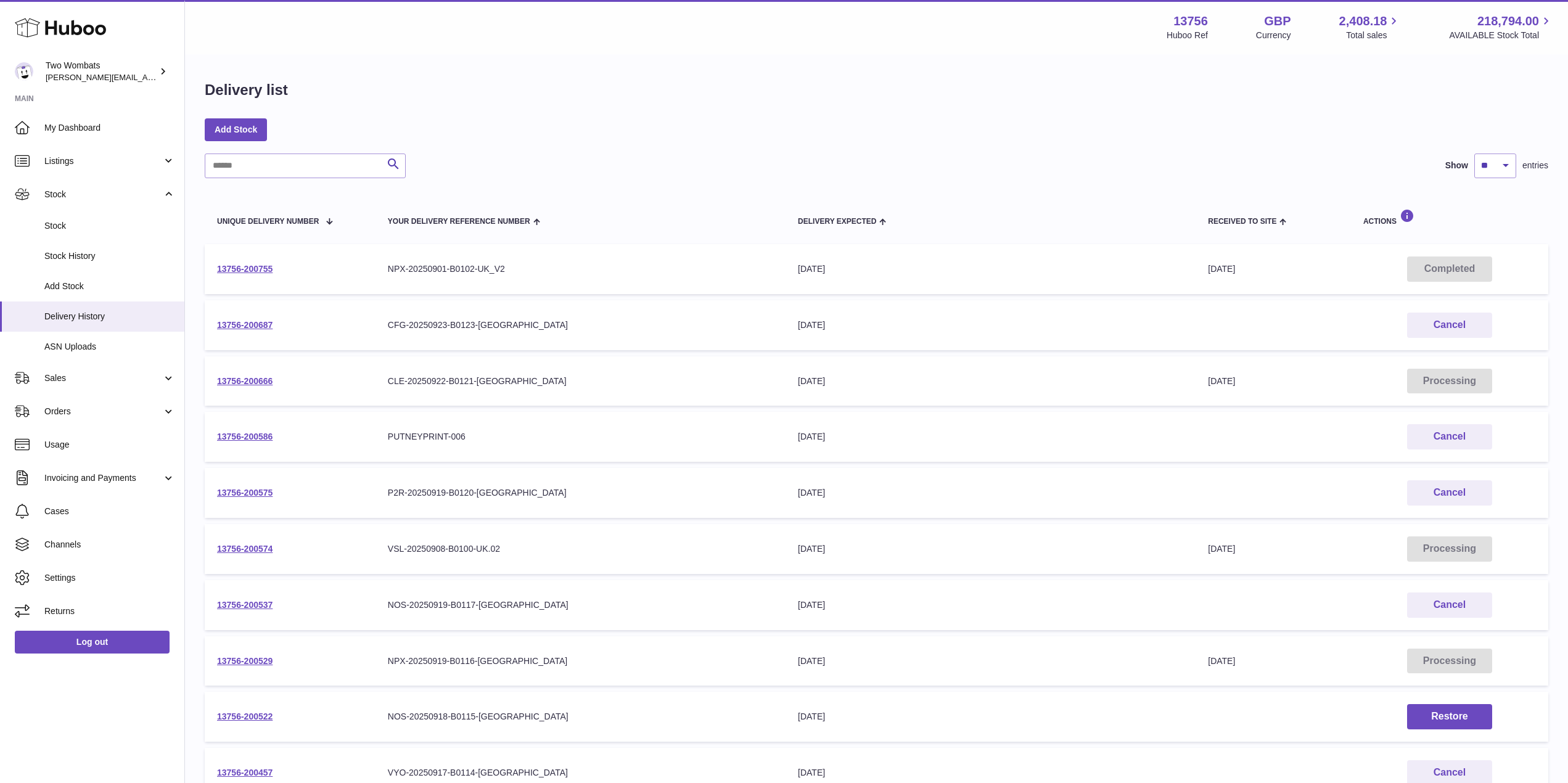
scroll to position [150, 0]
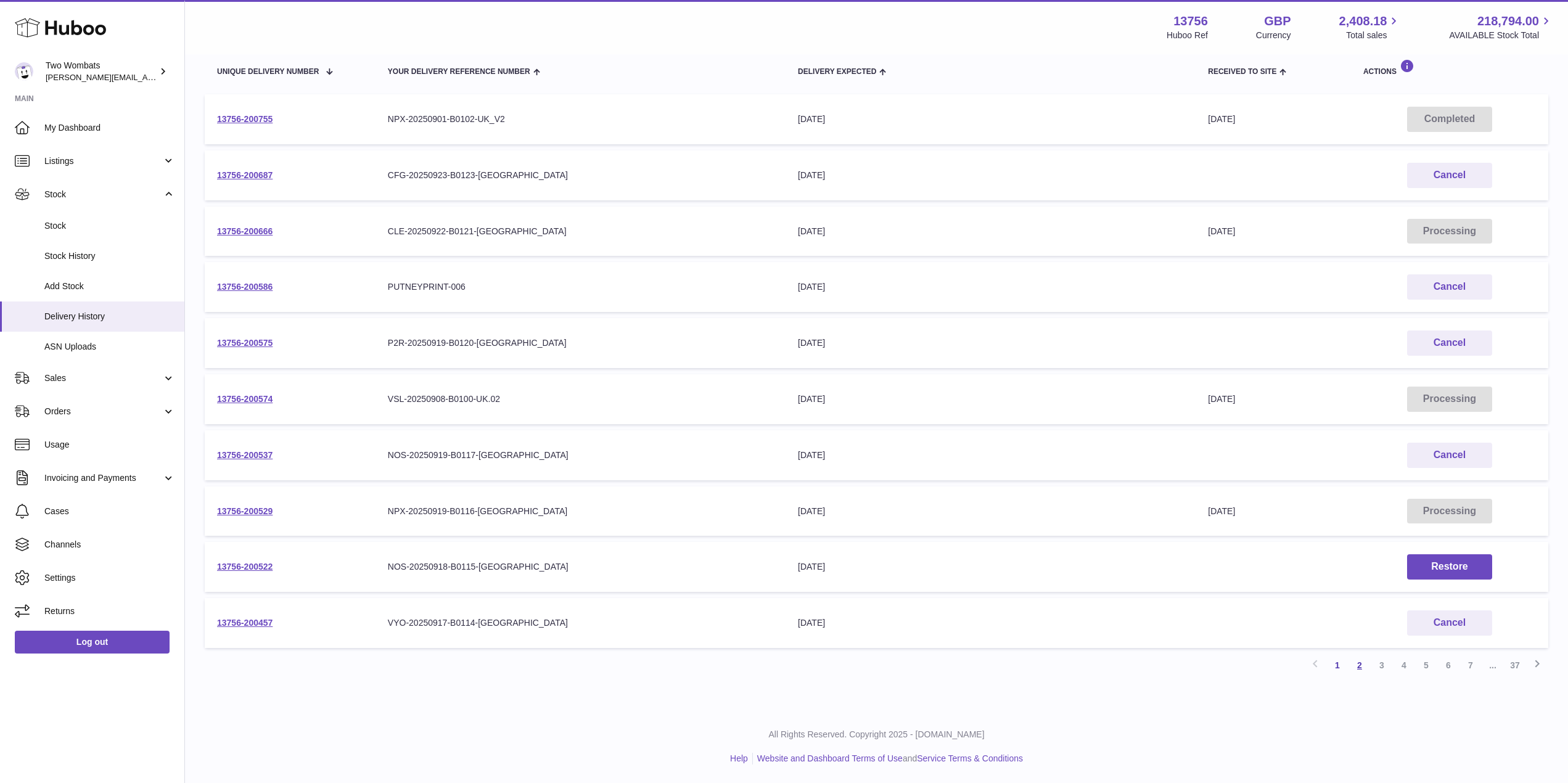
click at [1354, 667] on link "2" at bounding box center [1359, 665] width 22 height 22
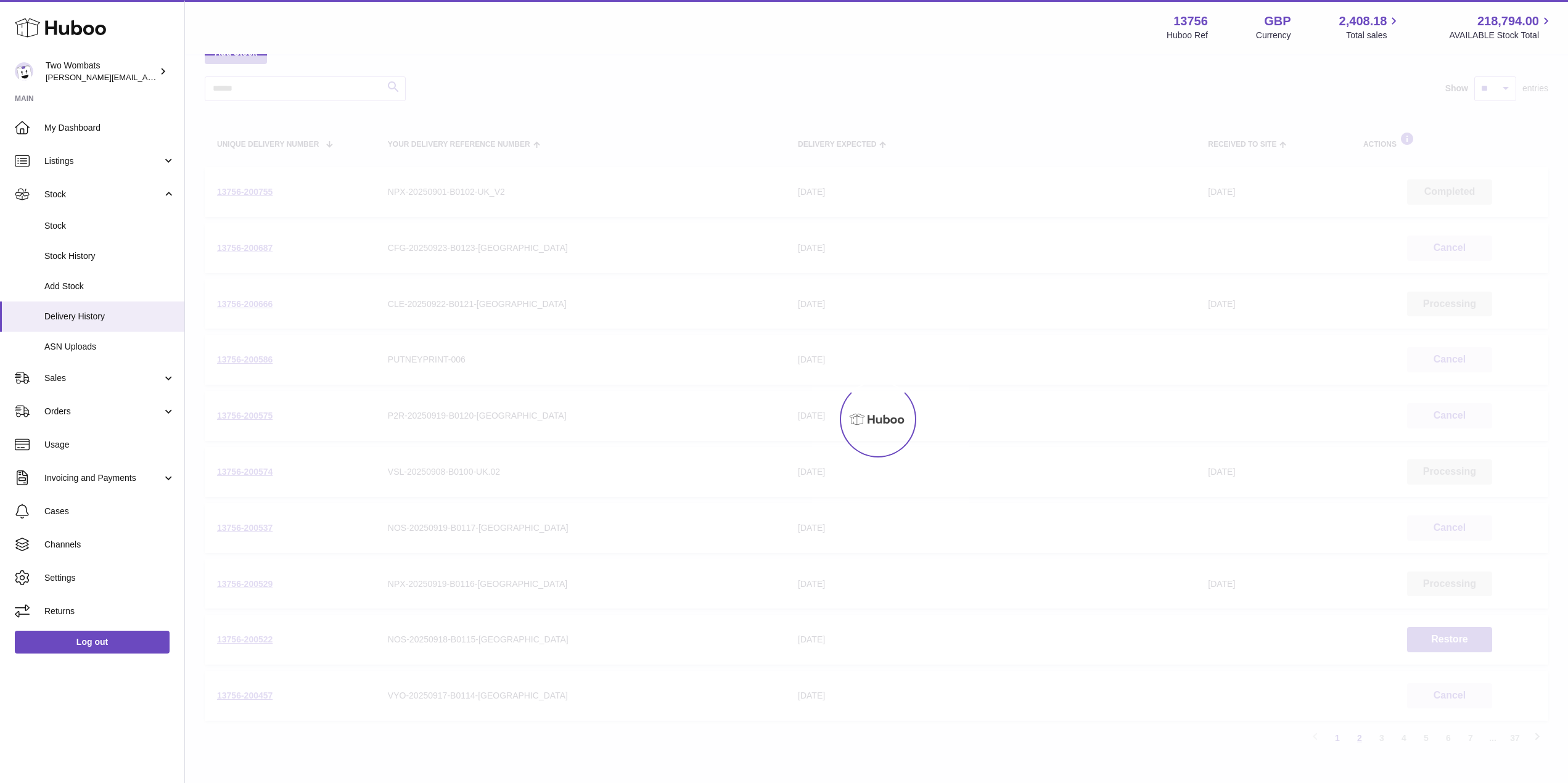
scroll to position [55, 0]
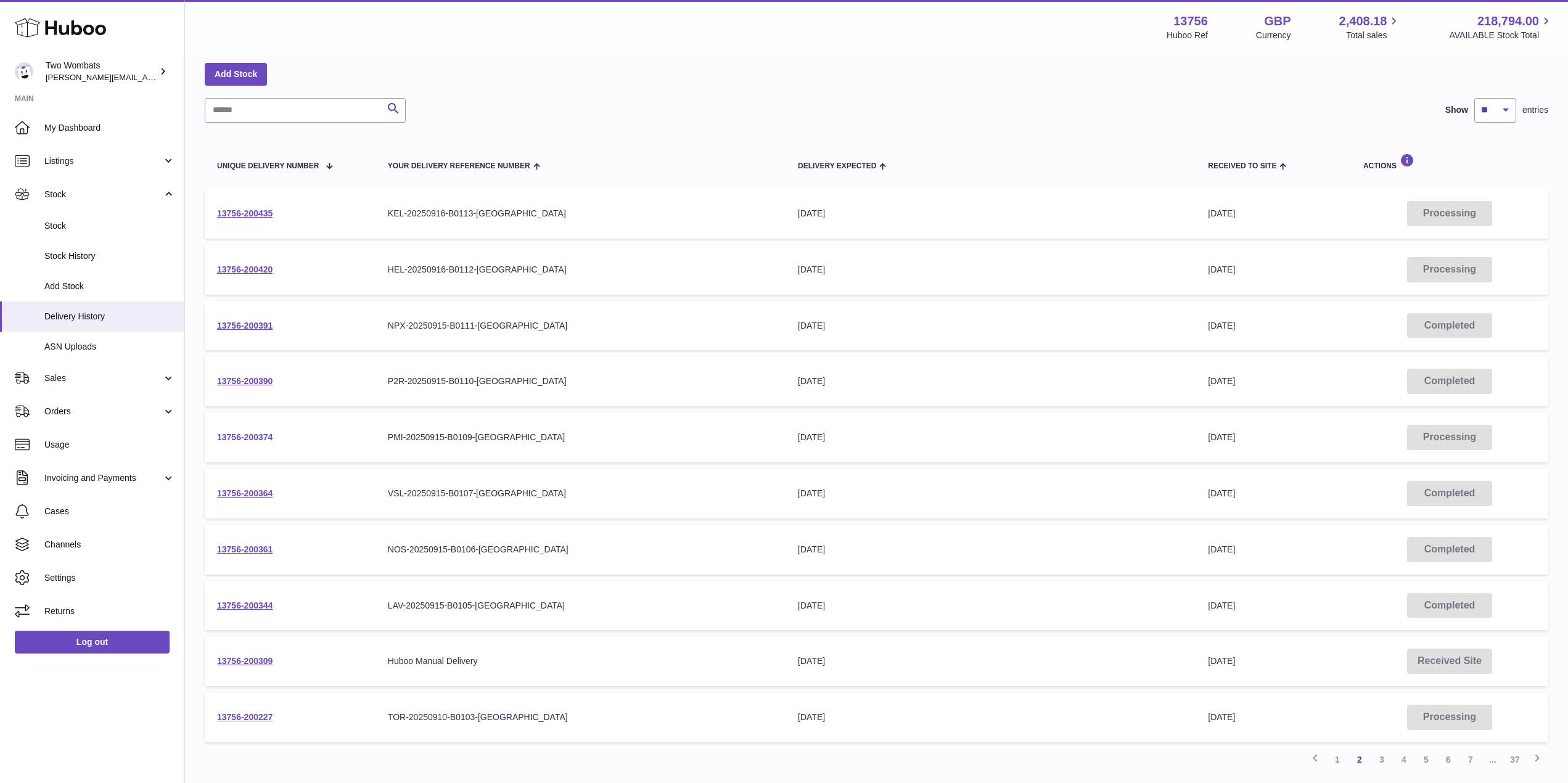
click at [252, 438] on link "13756-200374" at bounding box center [244, 437] width 55 height 10
click at [1341, 758] on link "1" at bounding box center [1337, 759] width 22 height 22
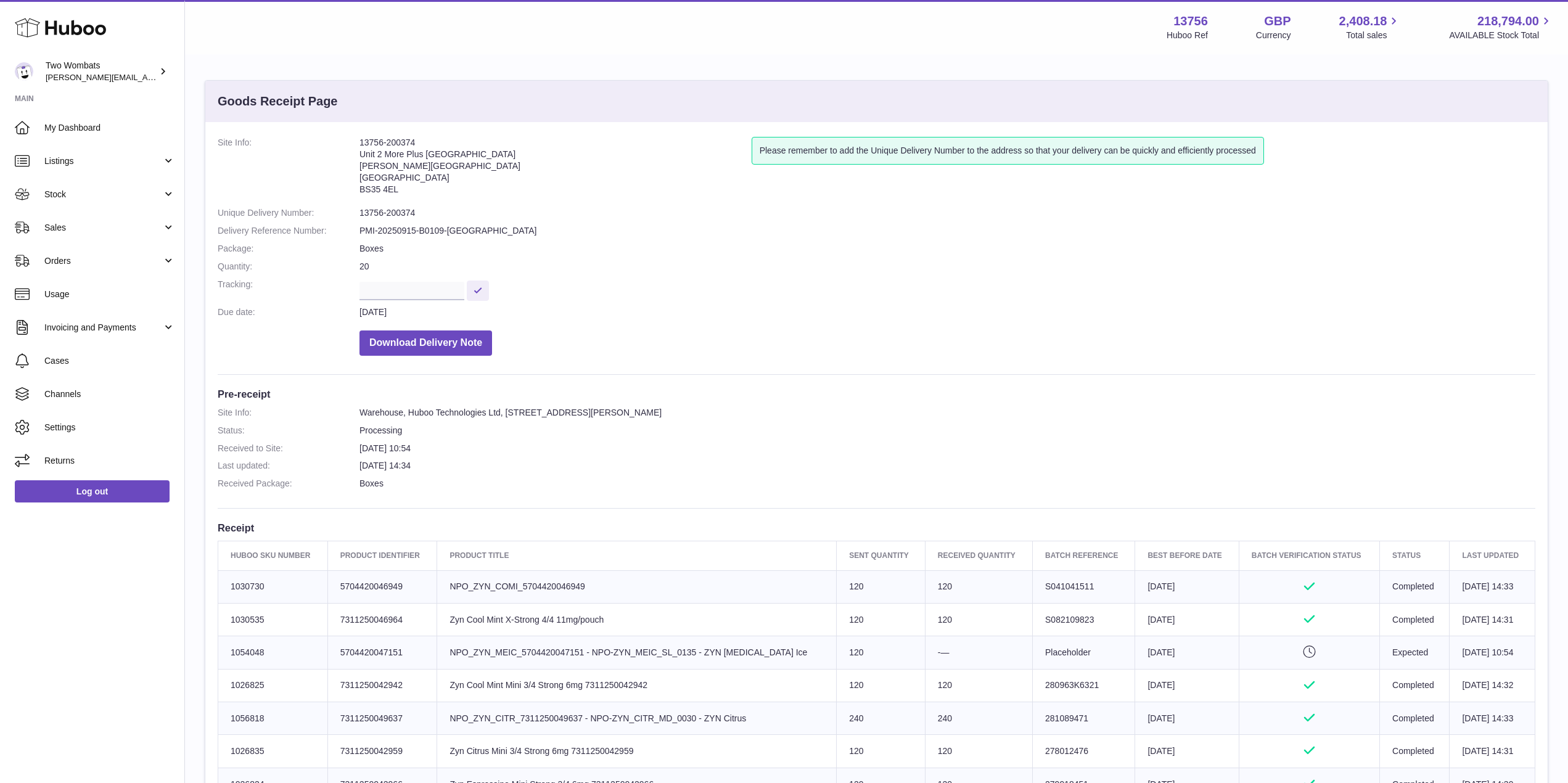
scroll to position [88, 0]
